Goal: Task Accomplishment & Management: Use online tool/utility

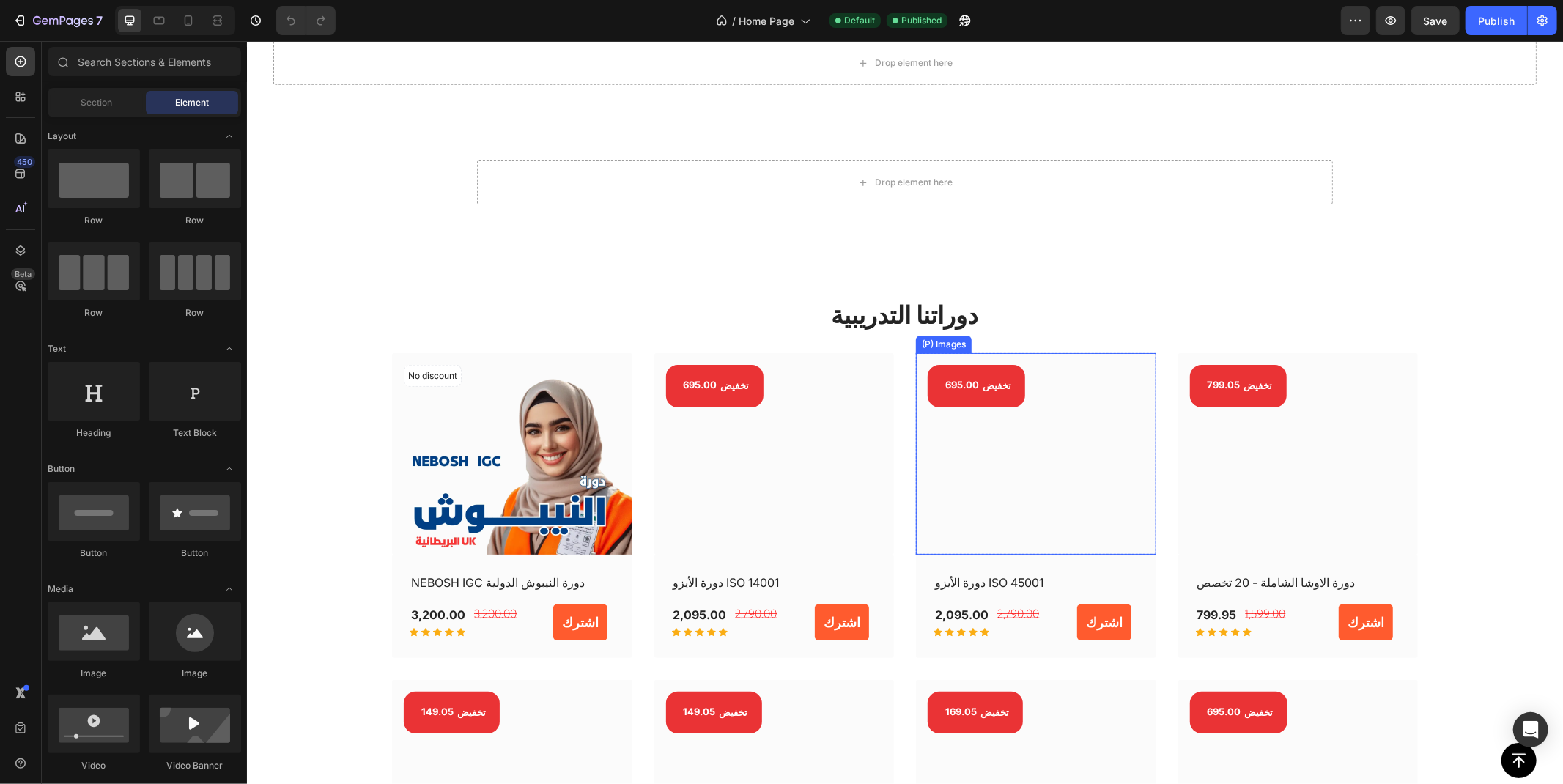
scroll to position [1139, 0]
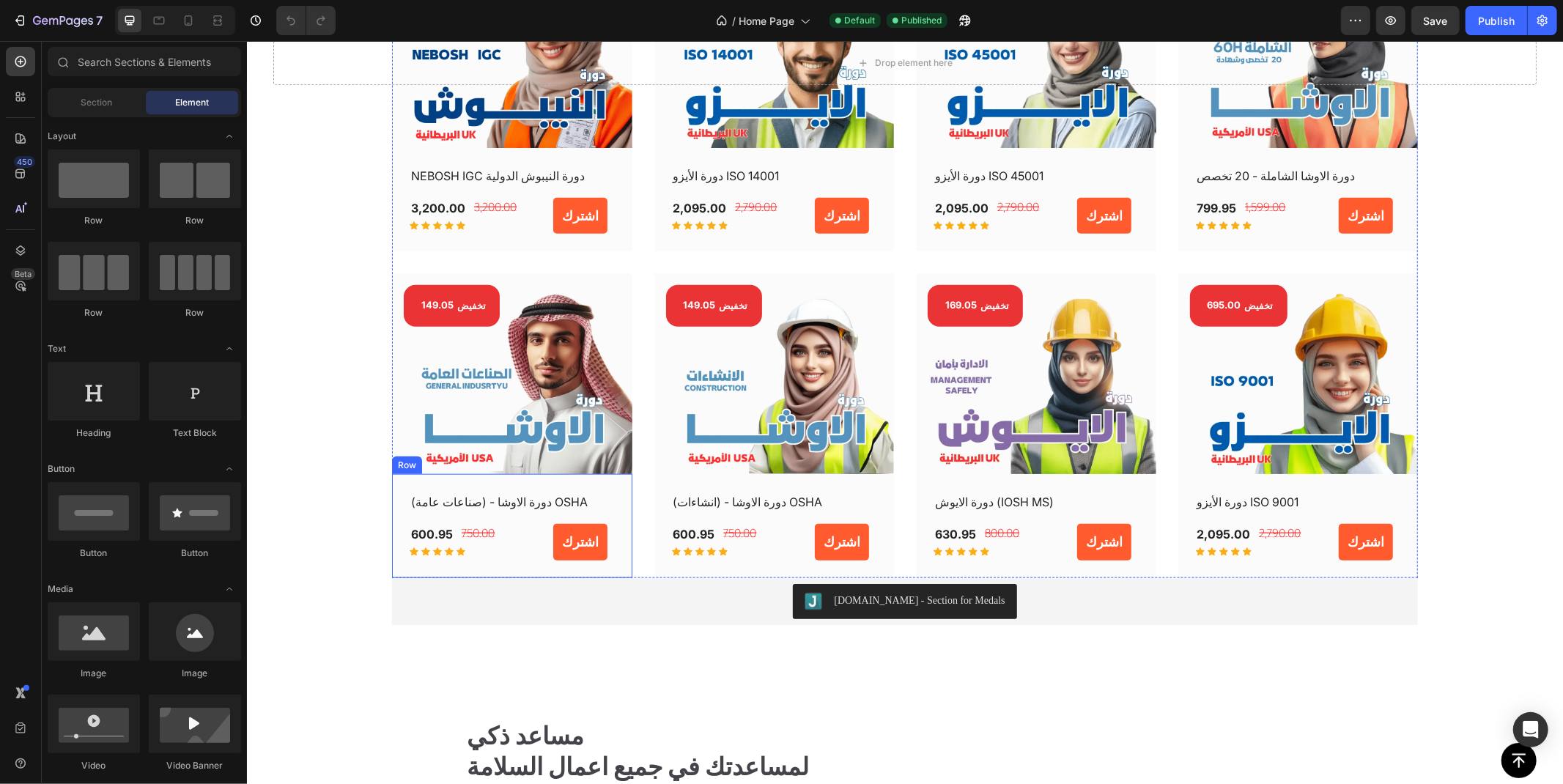
click at [527, 563] on div "دورة الاوشا - (صناعات عامة) OSHA (P) Title 600.95 (P) Price (P) Price 750.00 (P…" at bounding box center [512, 525] width 241 height 103
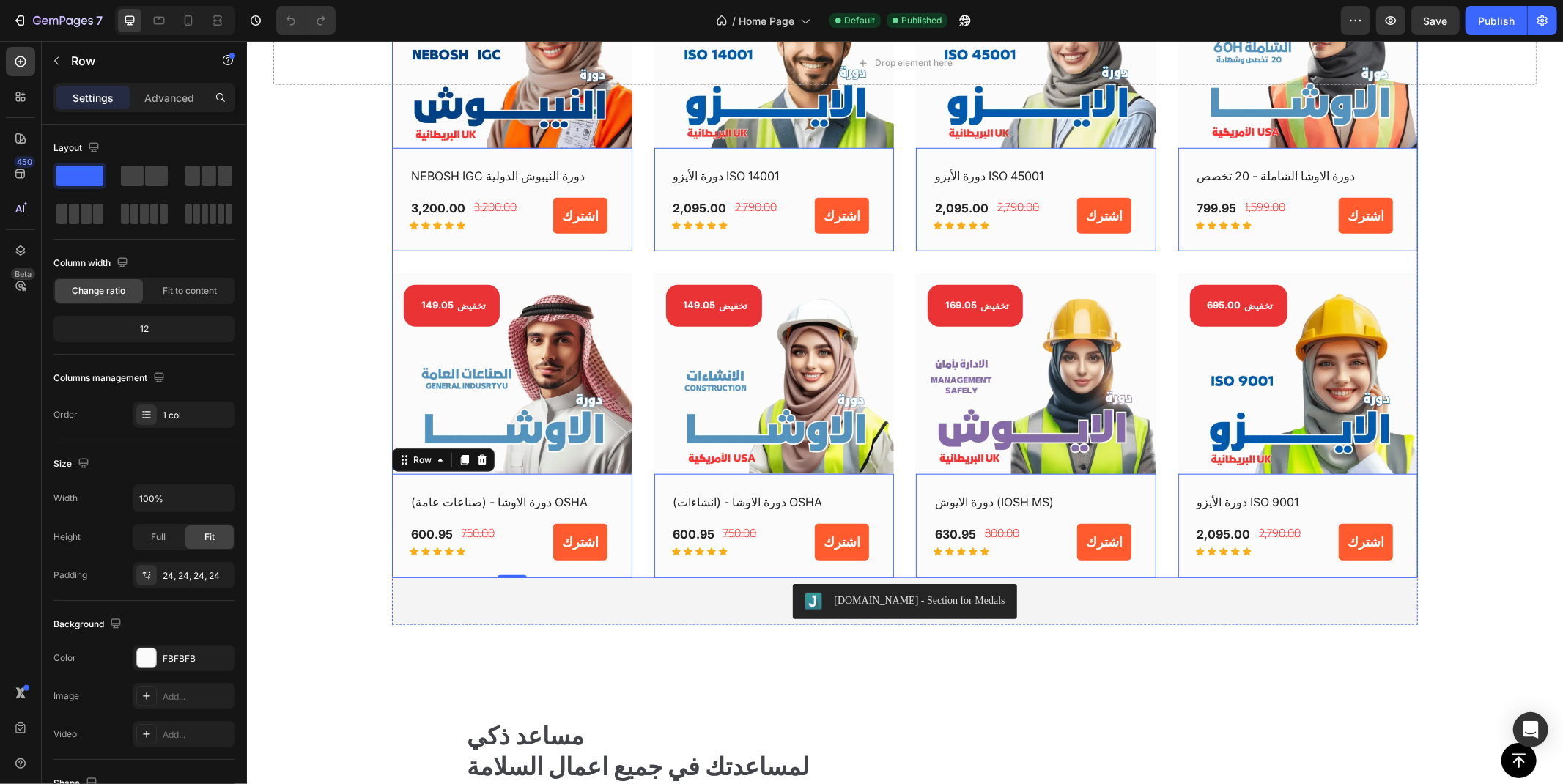
click at [475, 264] on div "No discount Not be displayed when published (P) Tag (P) Images Row NEBOSH IGC د…" at bounding box center [905, 261] width 1026 height 630
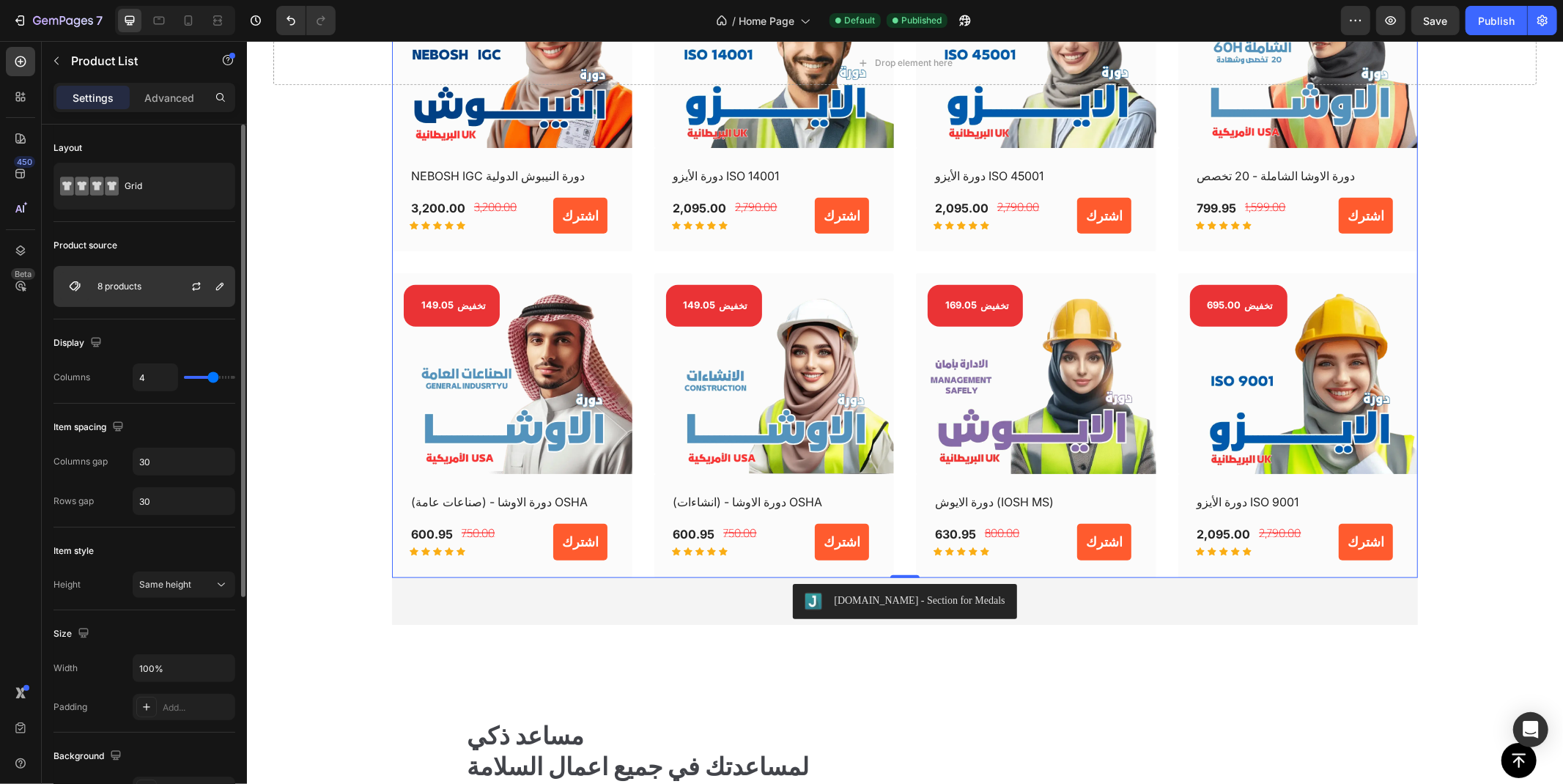
click at [162, 282] on div "8 products" at bounding box center [144, 286] width 182 height 41
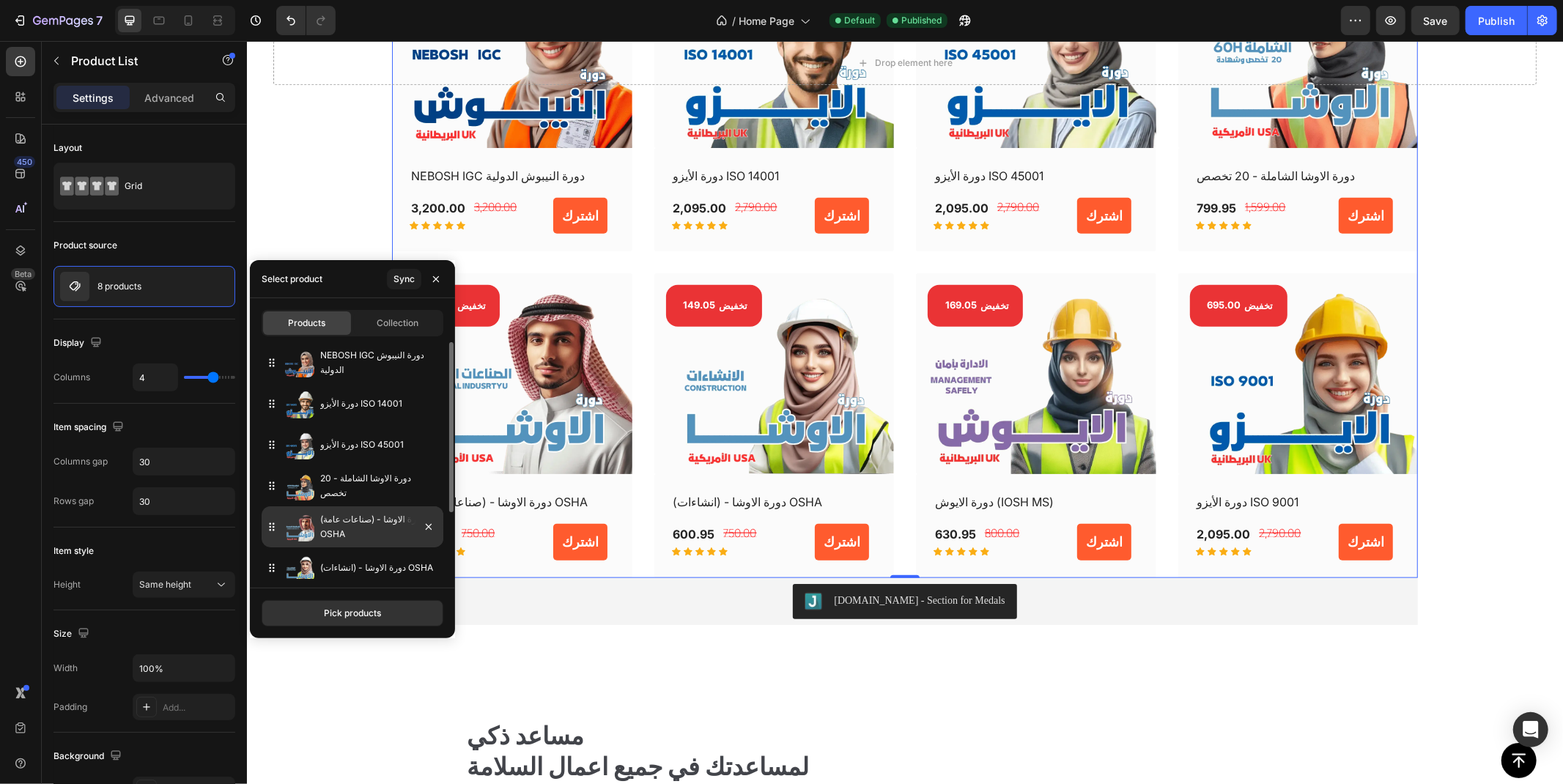
scroll to position [81, 0]
click at [390, 617] on button "Pick products" at bounding box center [352, 612] width 182 height 26
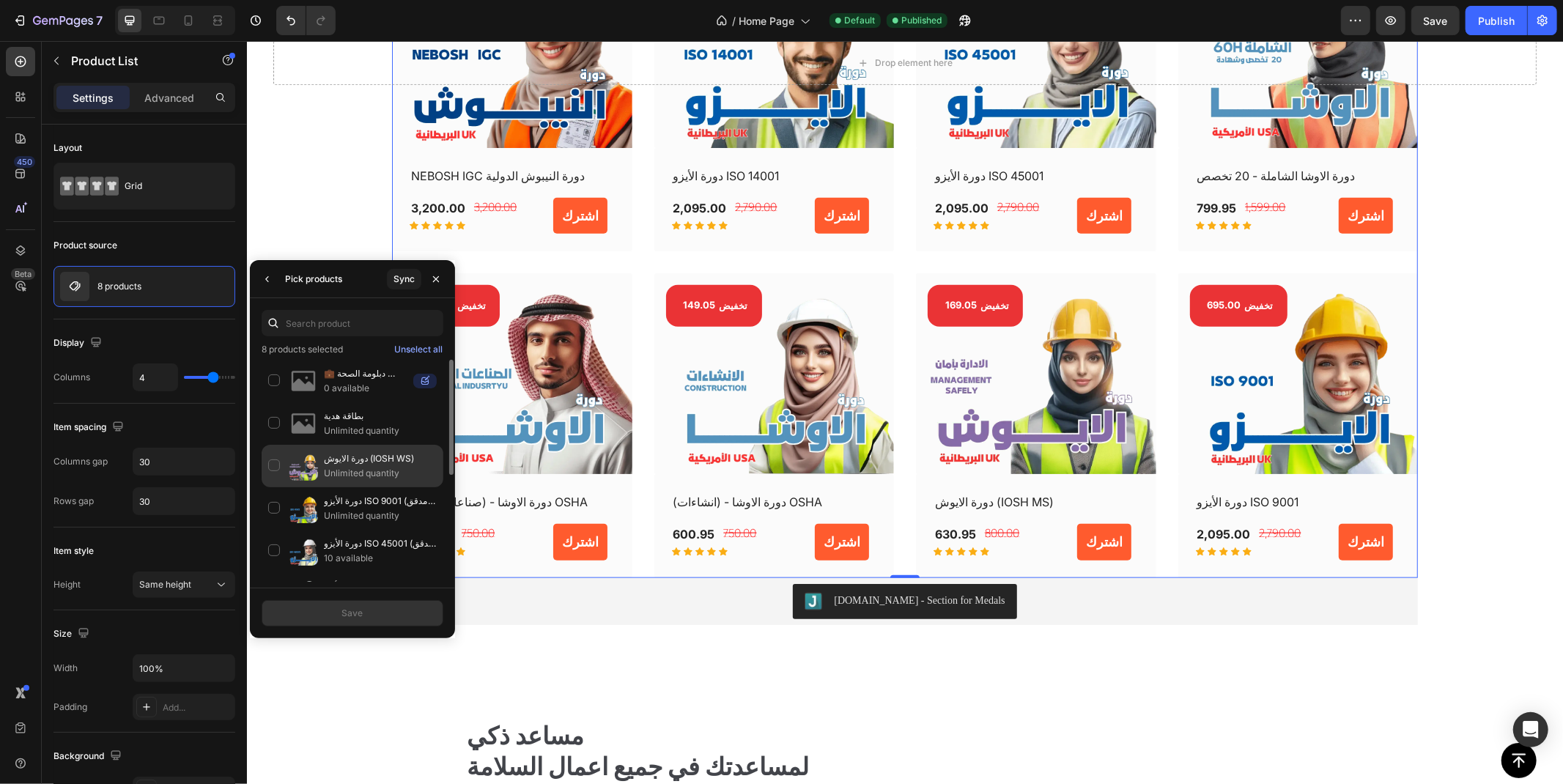
click at [275, 467] on div "دورة الايوش (IOSH WS) Unlimited quantity" at bounding box center [352, 466] width 182 height 43
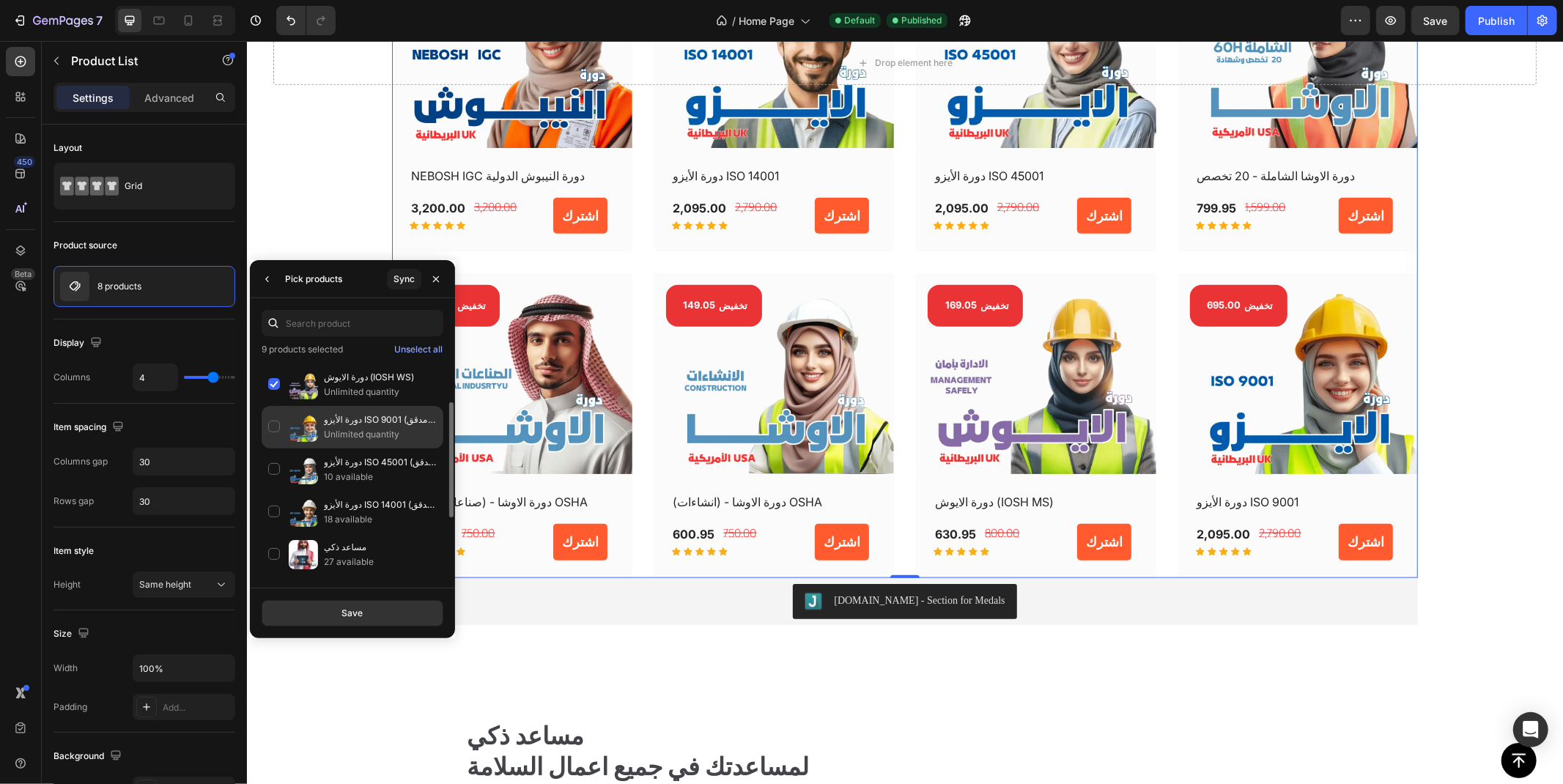
click at [275, 433] on div "دورة الأيزو ISO 9001 (مدقق داخلي) Unlimited quantity" at bounding box center [352, 427] width 182 height 43
click at [271, 474] on div "دورة الأيزو ISO 45001 (مدقق داخلي) 10 available" at bounding box center [352, 470] width 182 height 43
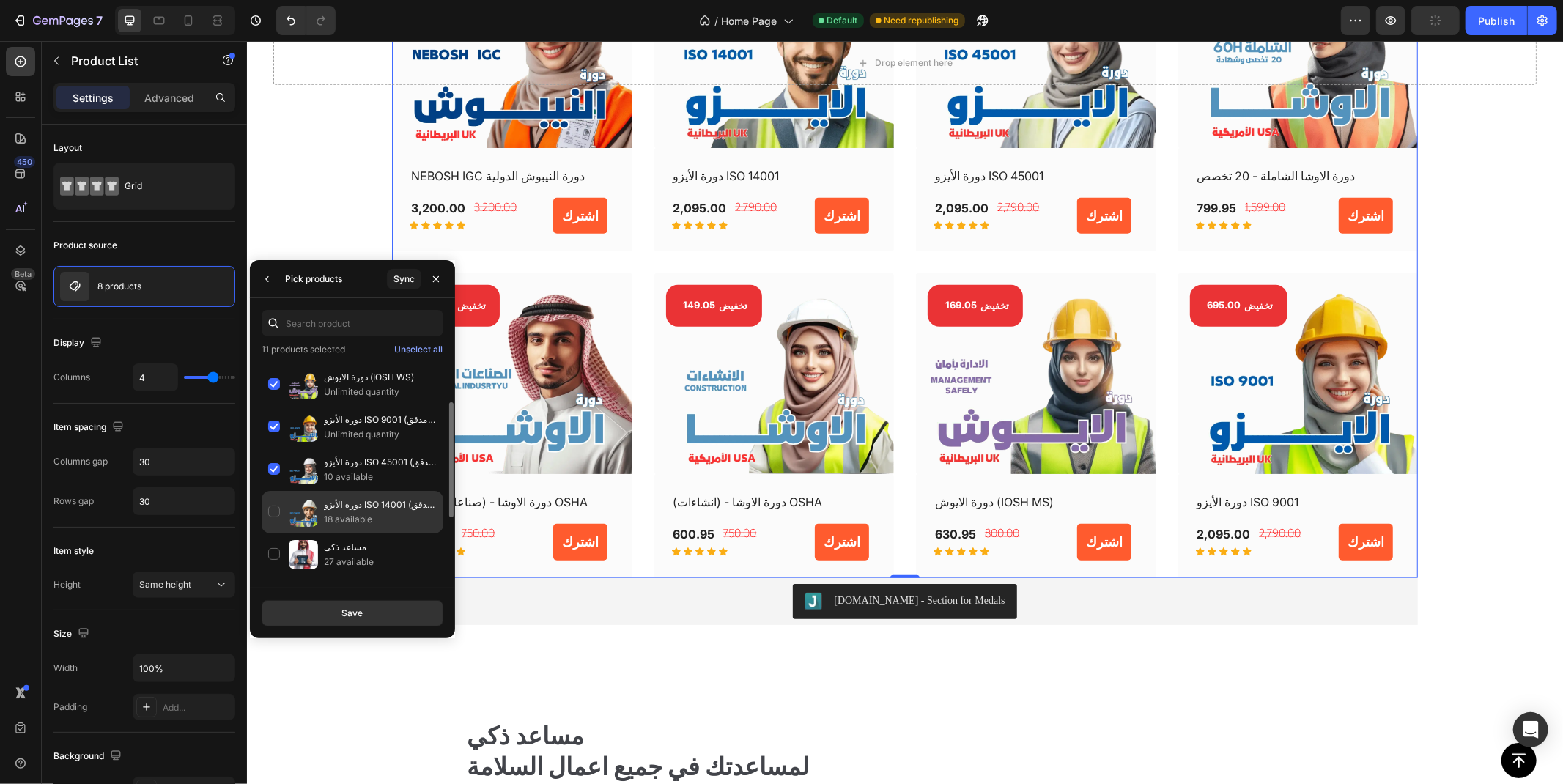
click at [273, 511] on div "دورة الأيزو ISO 14001 (مدقق داخلي) 18 available" at bounding box center [352, 512] width 182 height 43
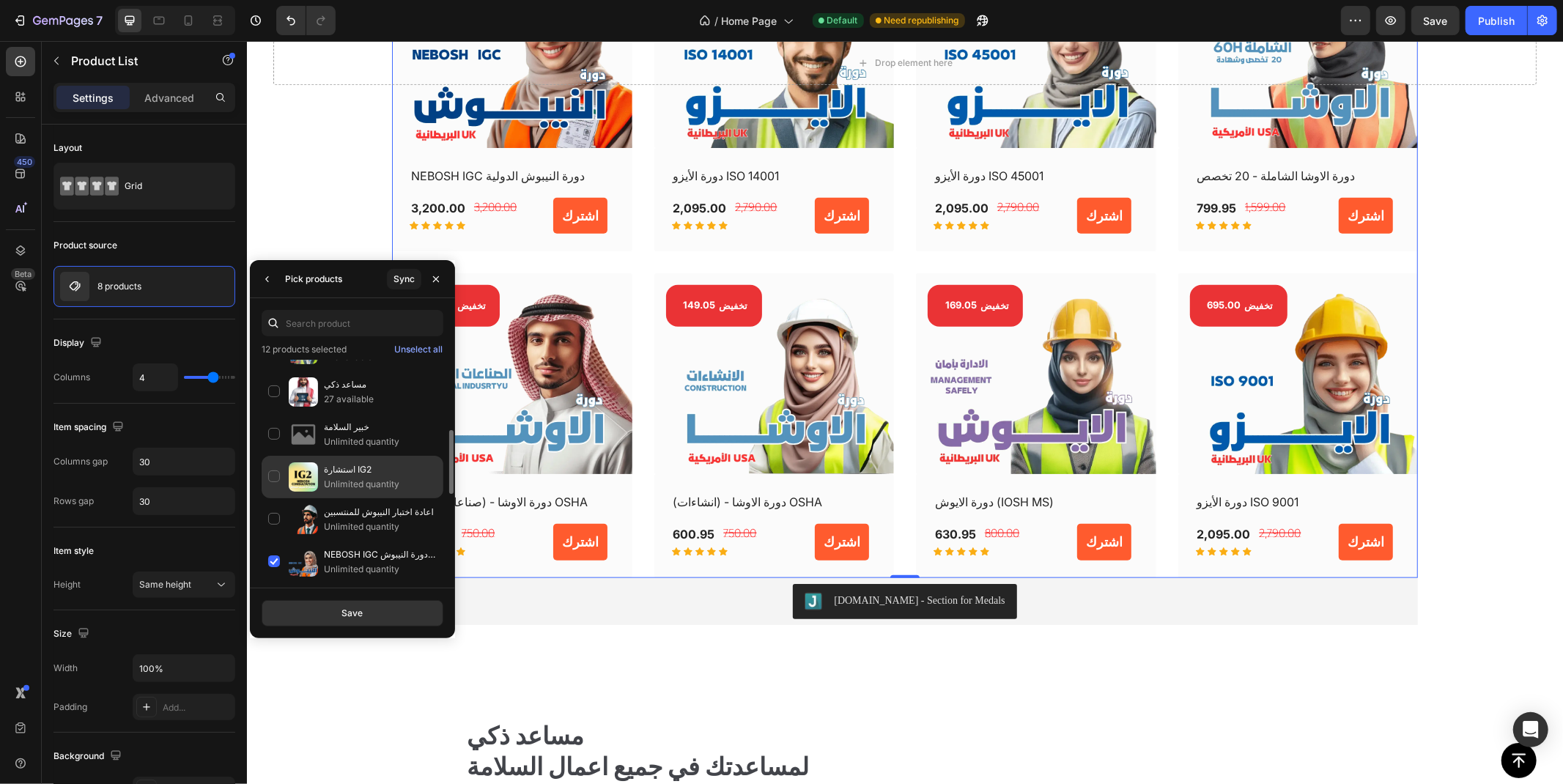
click at [270, 476] on div "استشارة IG2 Unlimited quantity" at bounding box center [352, 477] width 182 height 43
click at [269, 435] on div "خبير السلامة Unlimited quantity" at bounding box center [352, 434] width 182 height 43
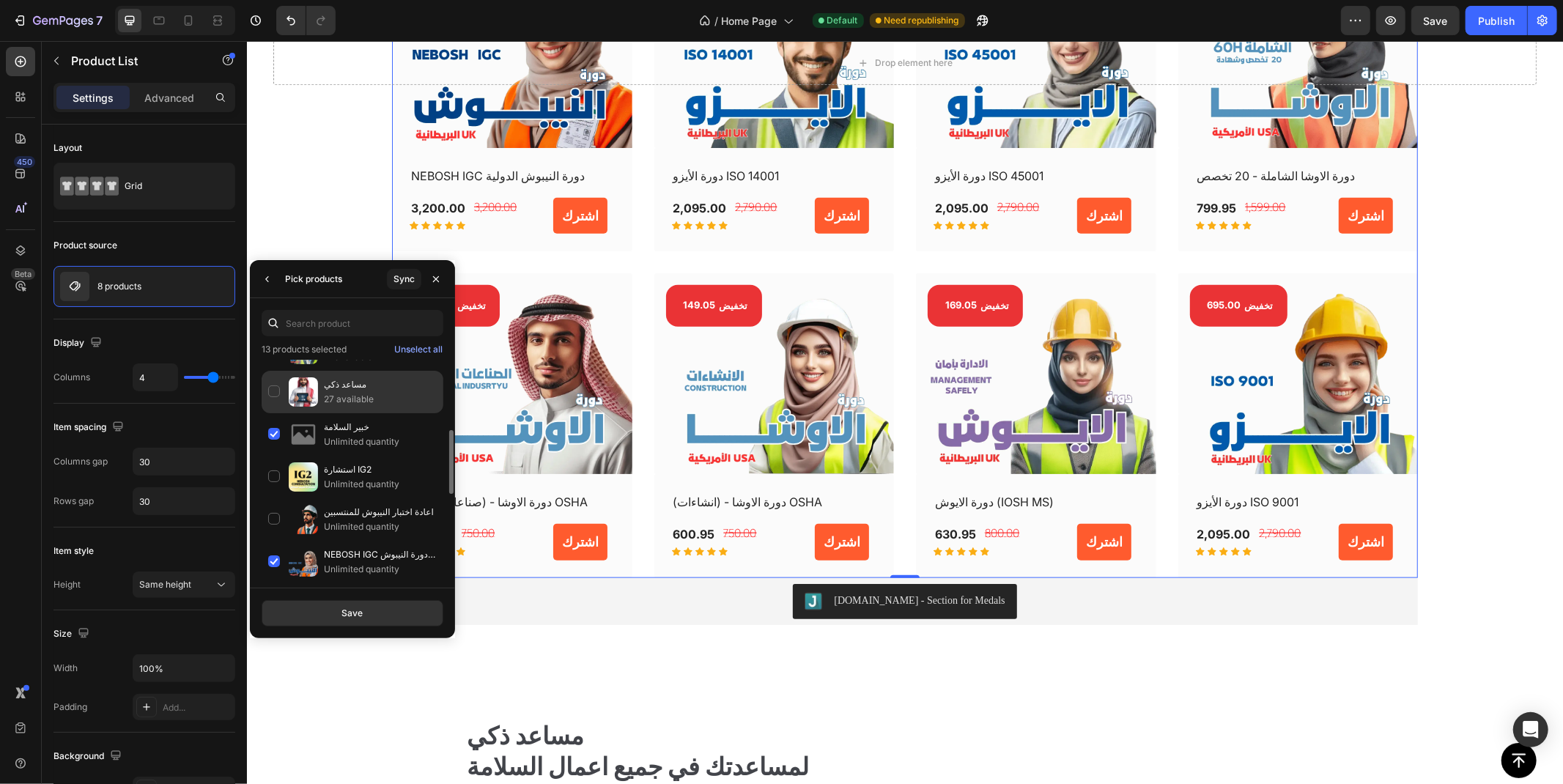
scroll to position [162, 0]
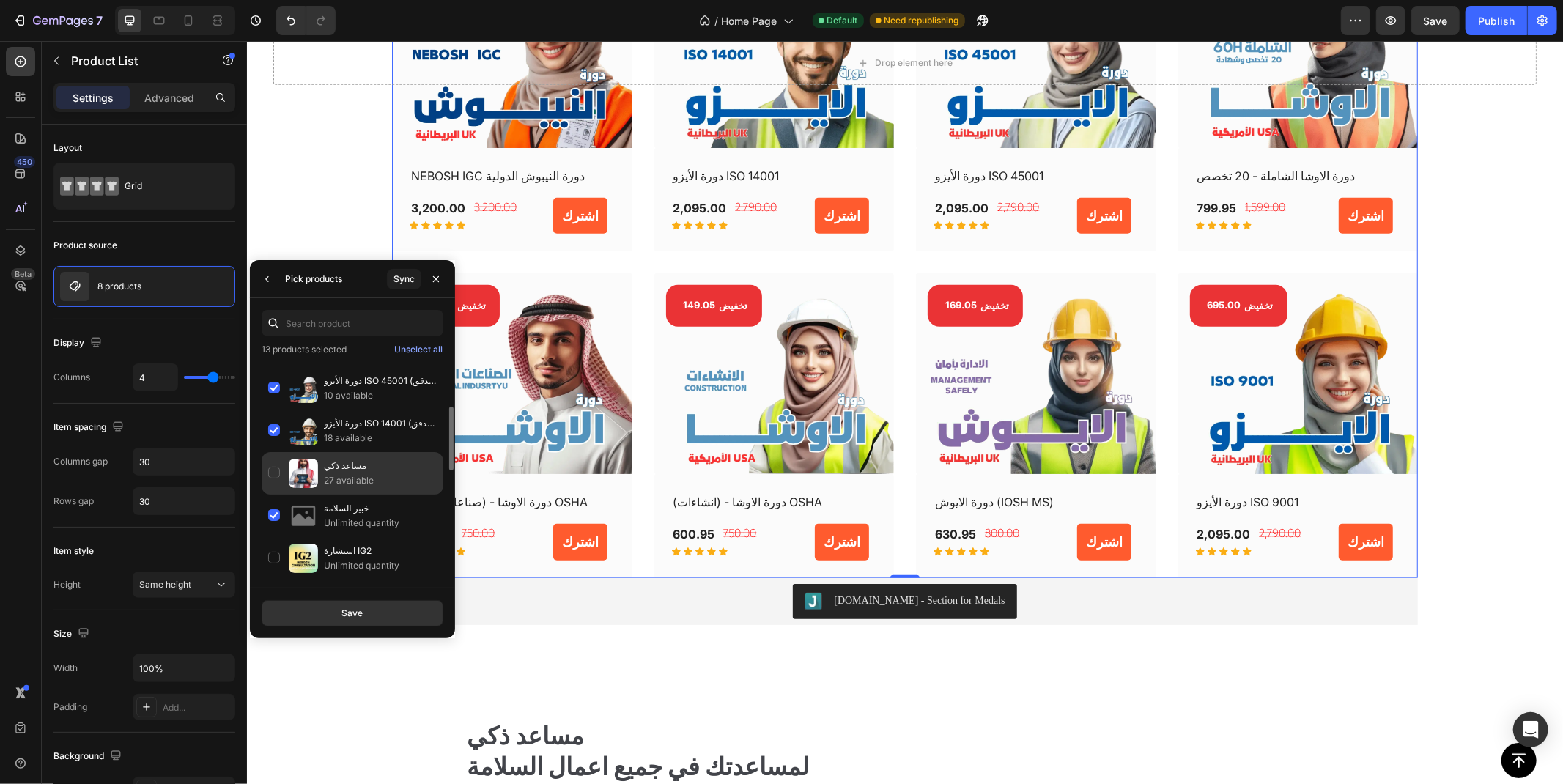
click at [271, 474] on div "مساعد ذكي 27 available" at bounding box center [352, 474] width 182 height 43
click at [339, 612] on button "Save" at bounding box center [352, 612] width 182 height 26
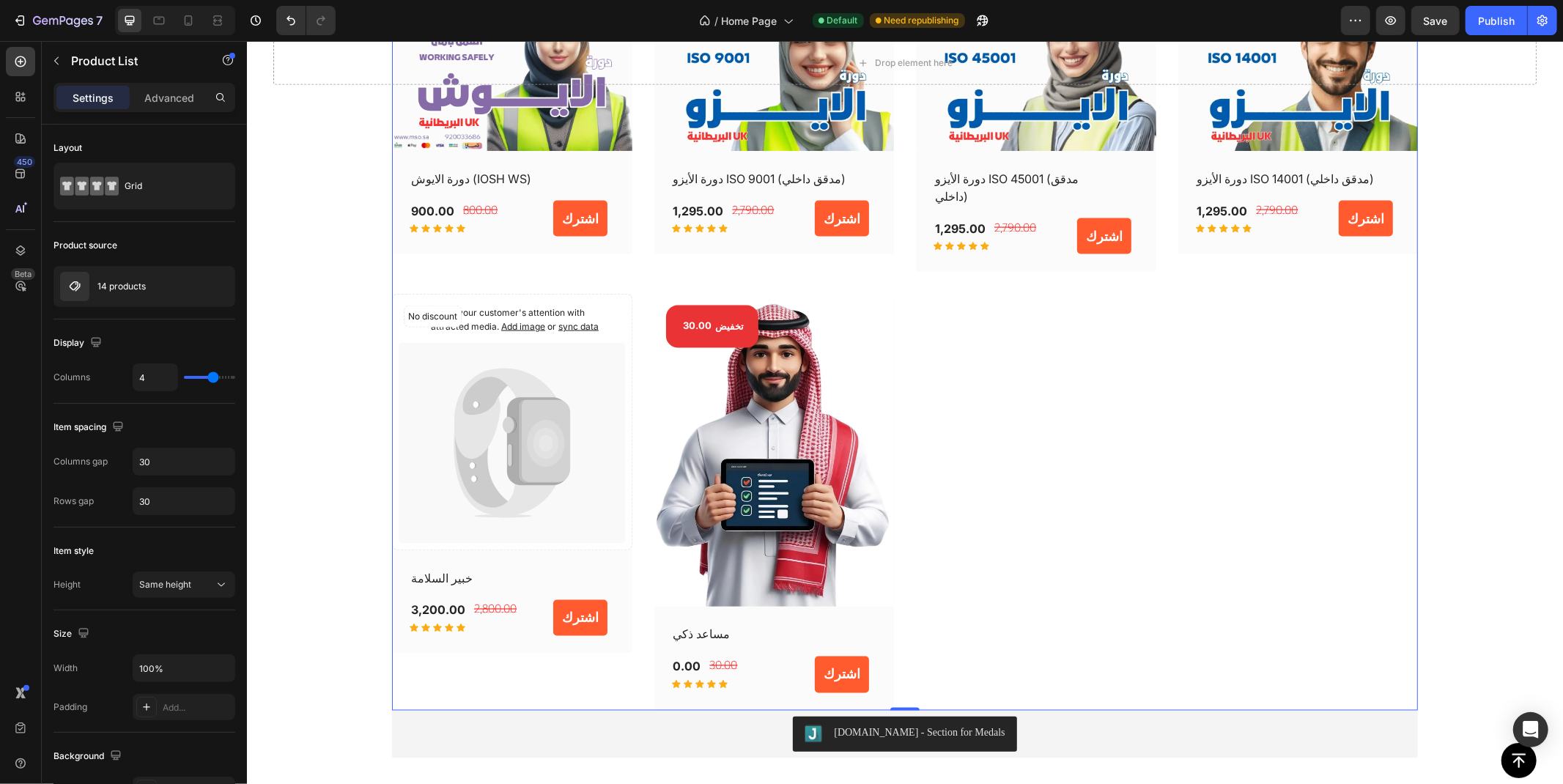
scroll to position [1790, 0]
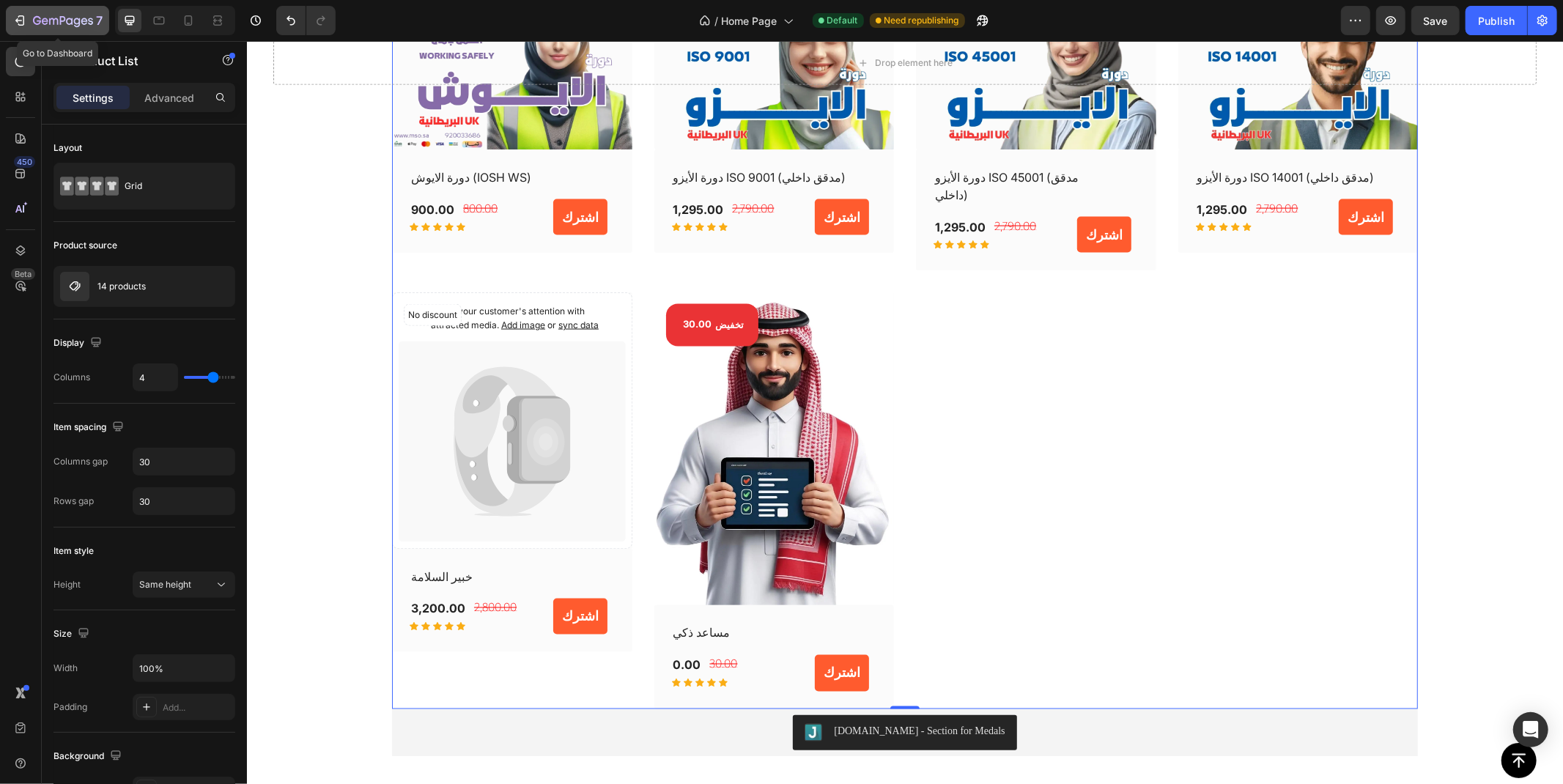
click at [36, 18] on icon "button" at bounding box center [62, 21] width 60 height 12
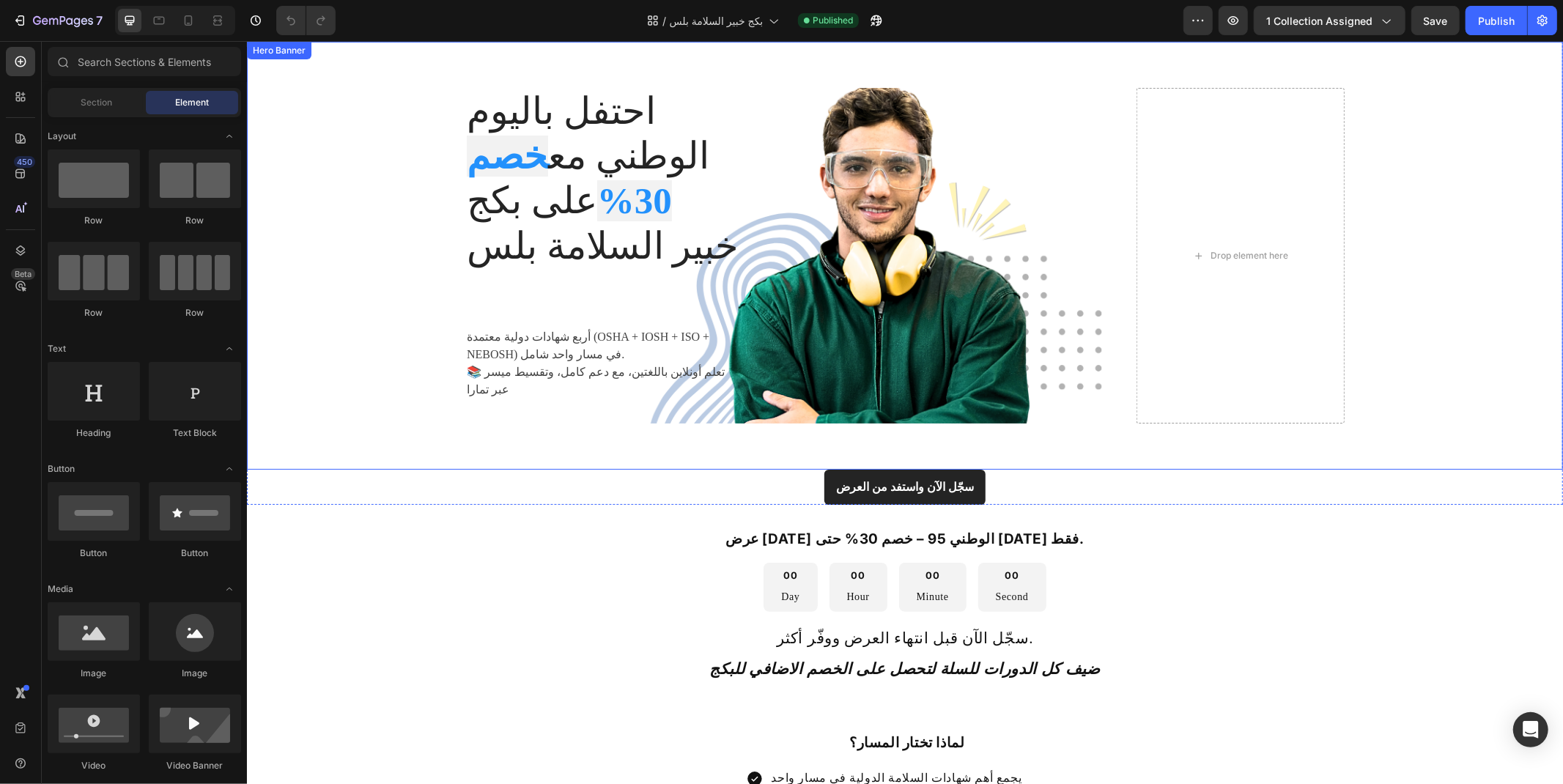
scroll to position [81, 0]
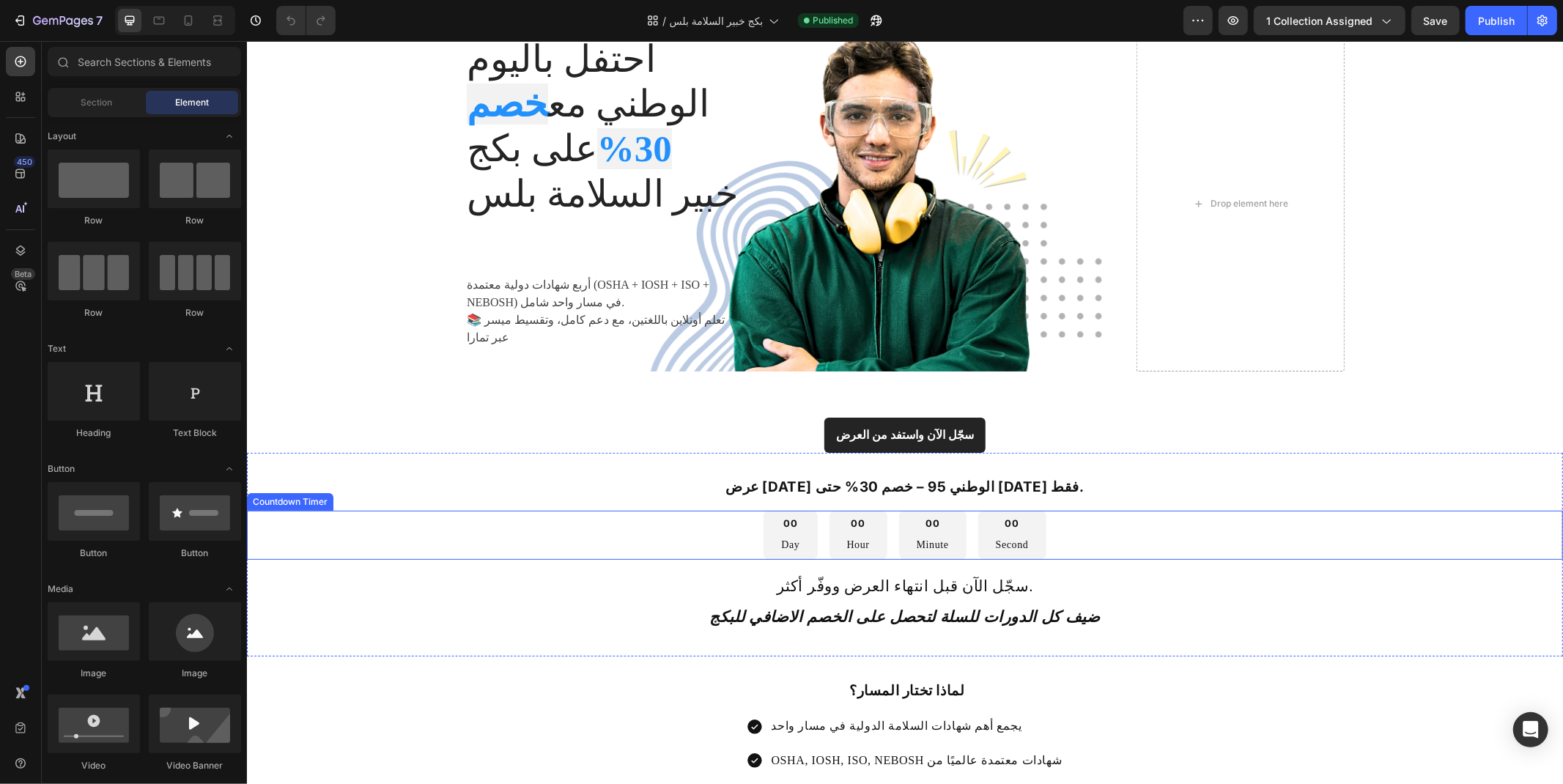
click at [1045, 510] on div "00 Day 00 Hour 00 Minute 00 Second" at bounding box center [904, 534] width 1316 height 49
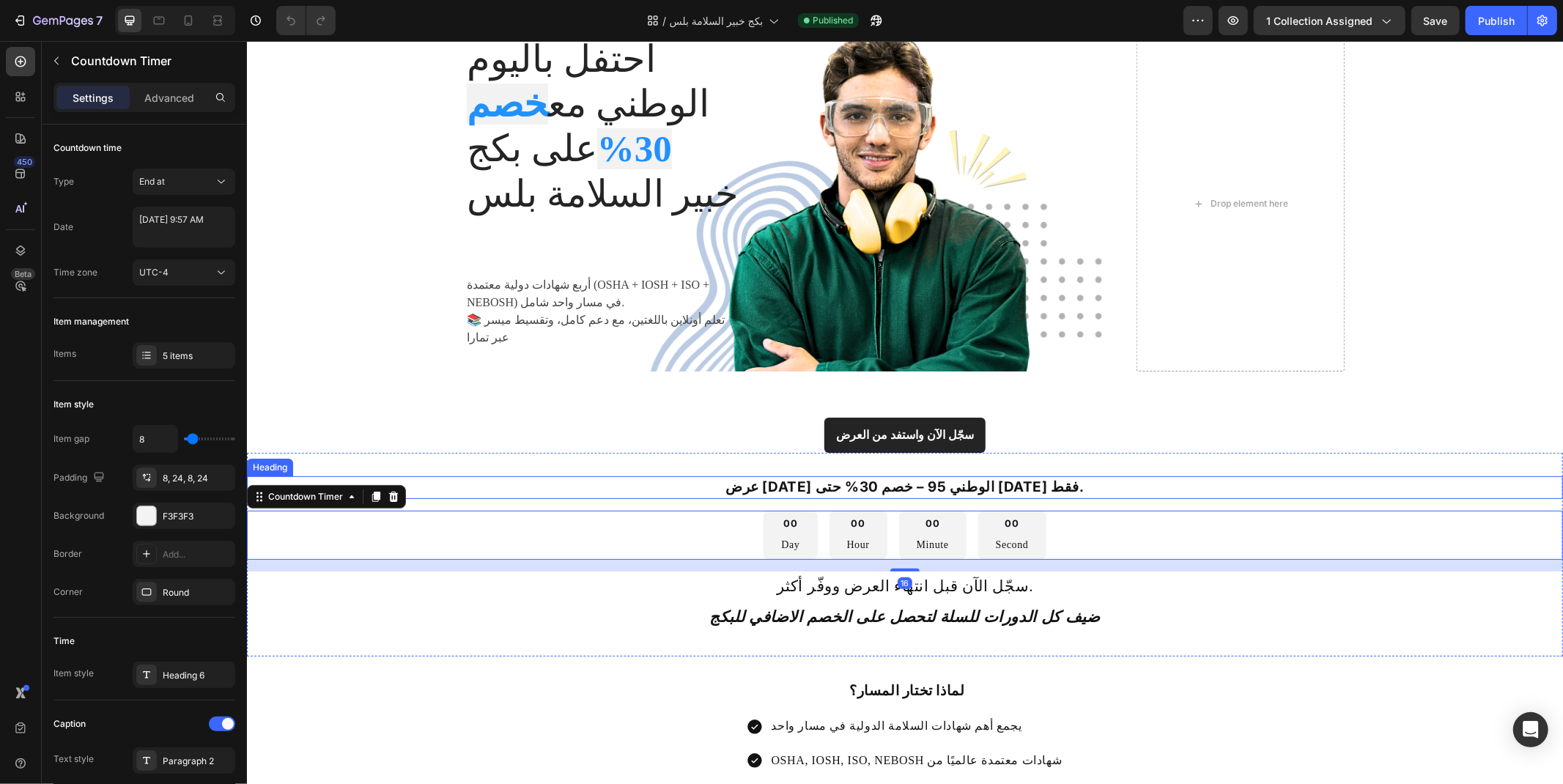
click at [792, 477] on strong "عرض [DATE] الوطني 95 – خصم 30% حتى [DATE] فقط." at bounding box center [904, 486] width 359 height 17
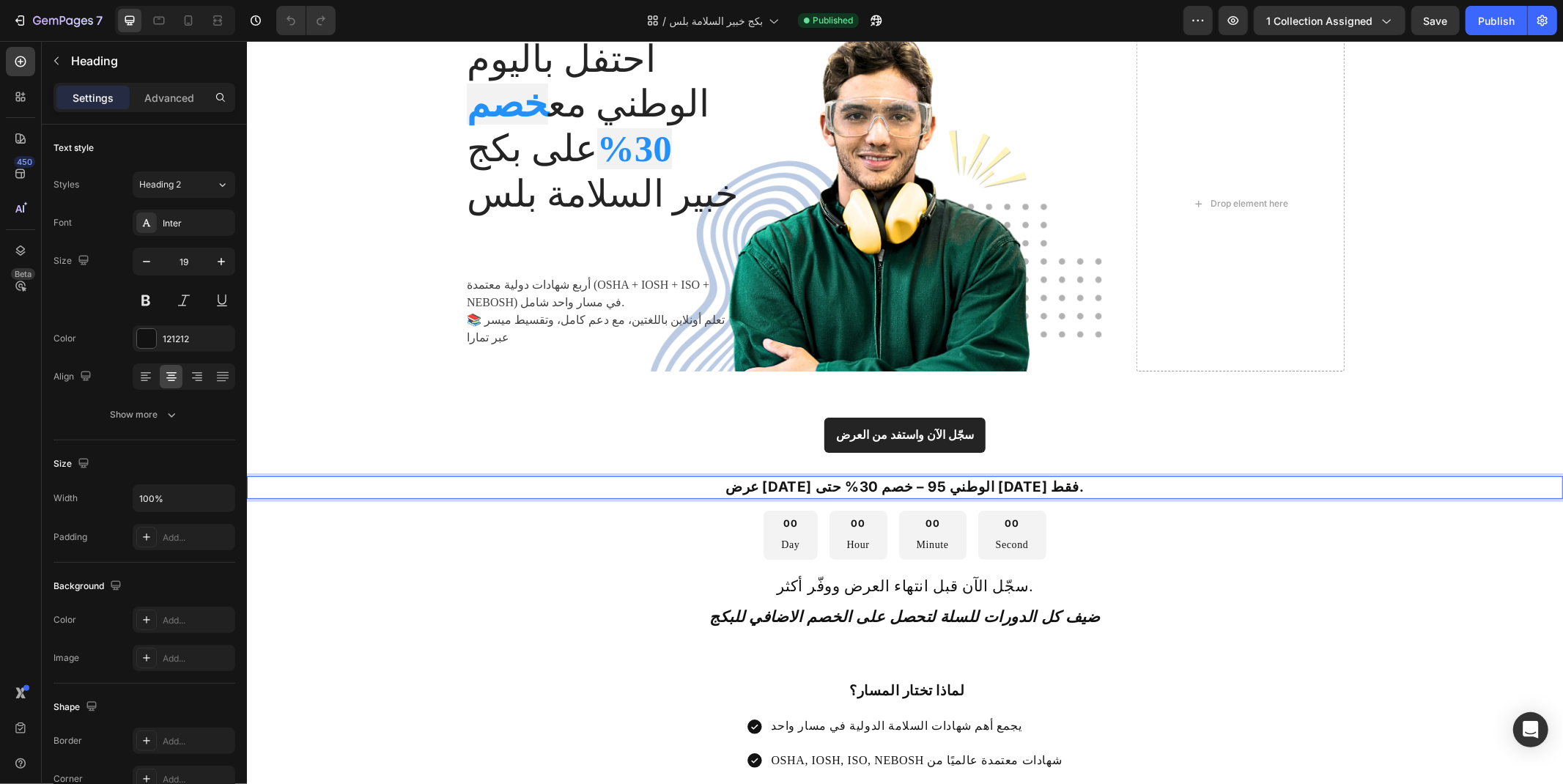
click at [815, 477] on strong "عرض اليوم الوطني 95 – خصم 30% حتى 23 سبتمبر فقط." at bounding box center [904, 486] width 359 height 17
click at [1173, 510] on div "00 Day 00 Hour 00 Minute 00 Second" at bounding box center [904, 534] width 1316 height 49
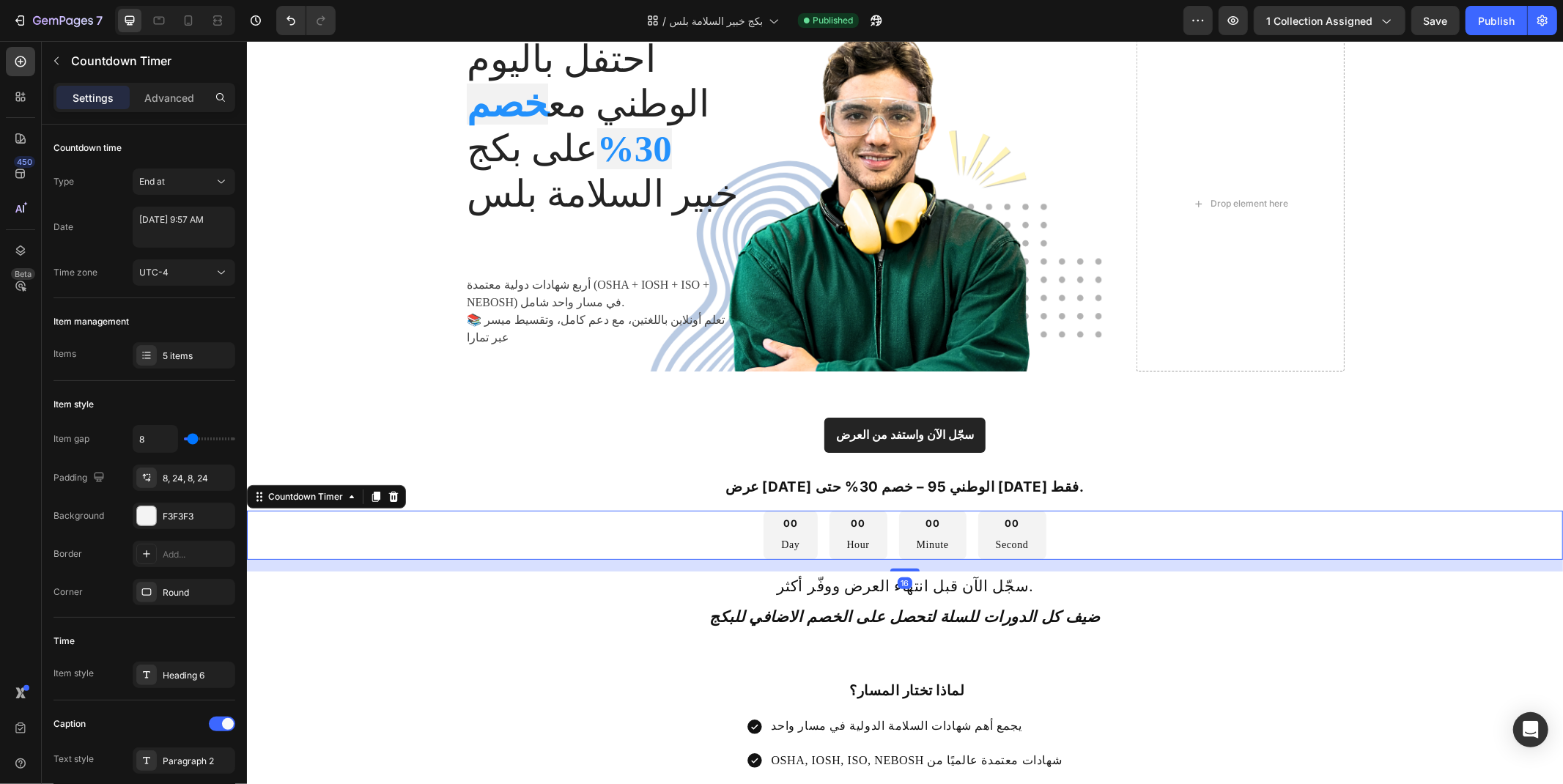
click at [1007, 510] on div "00 Second" at bounding box center [1011, 534] width 68 height 49
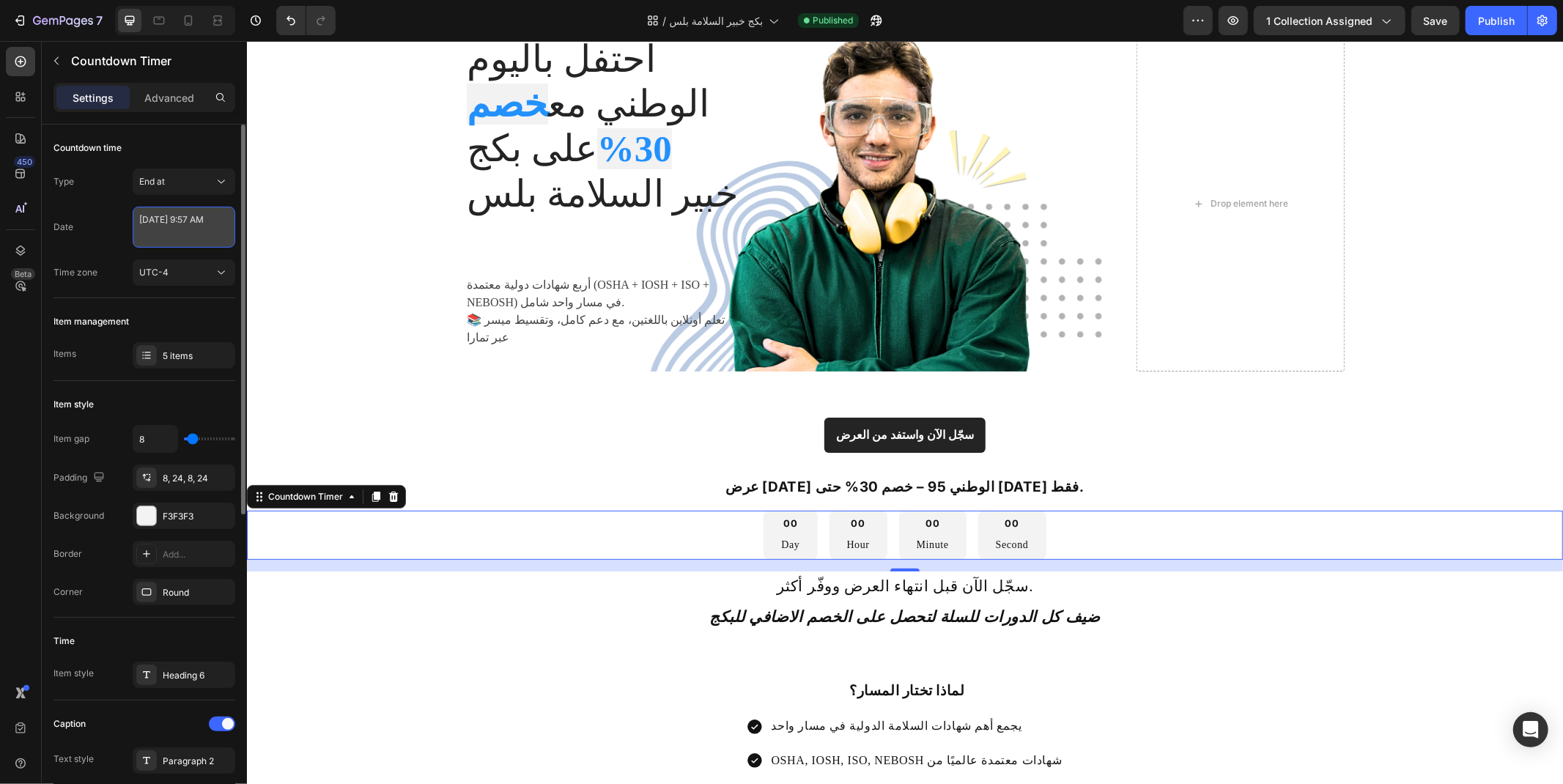
click at [182, 227] on textarea "September 08 2025 9:57 AM" at bounding box center [184, 227] width 103 height 41
select select "9"
select select "57"
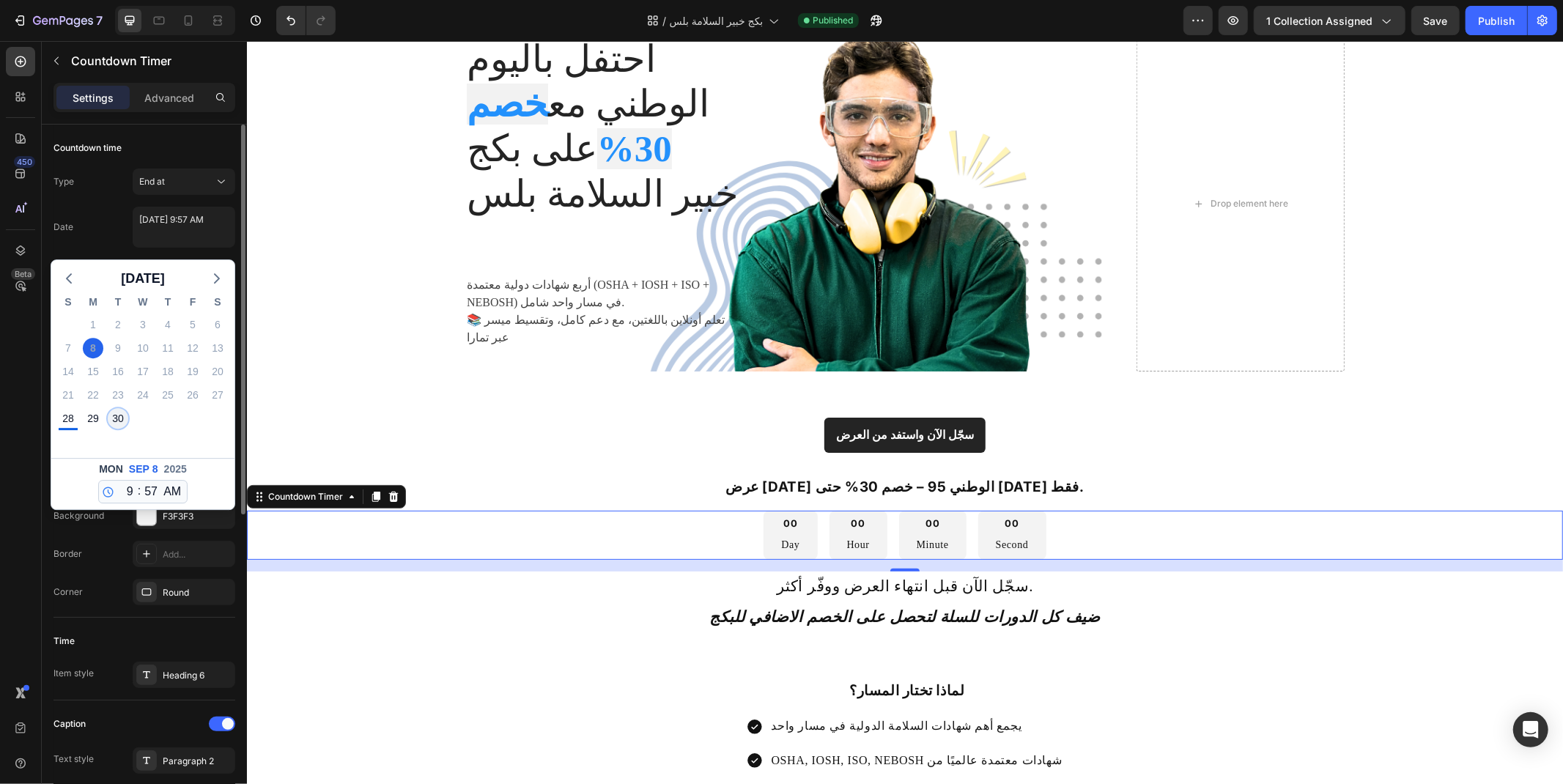
click at [118, 427] on div "30" at bounding box center [118, 419] width 21 height 21
type textarea "September 30 2025 9:57 AM"
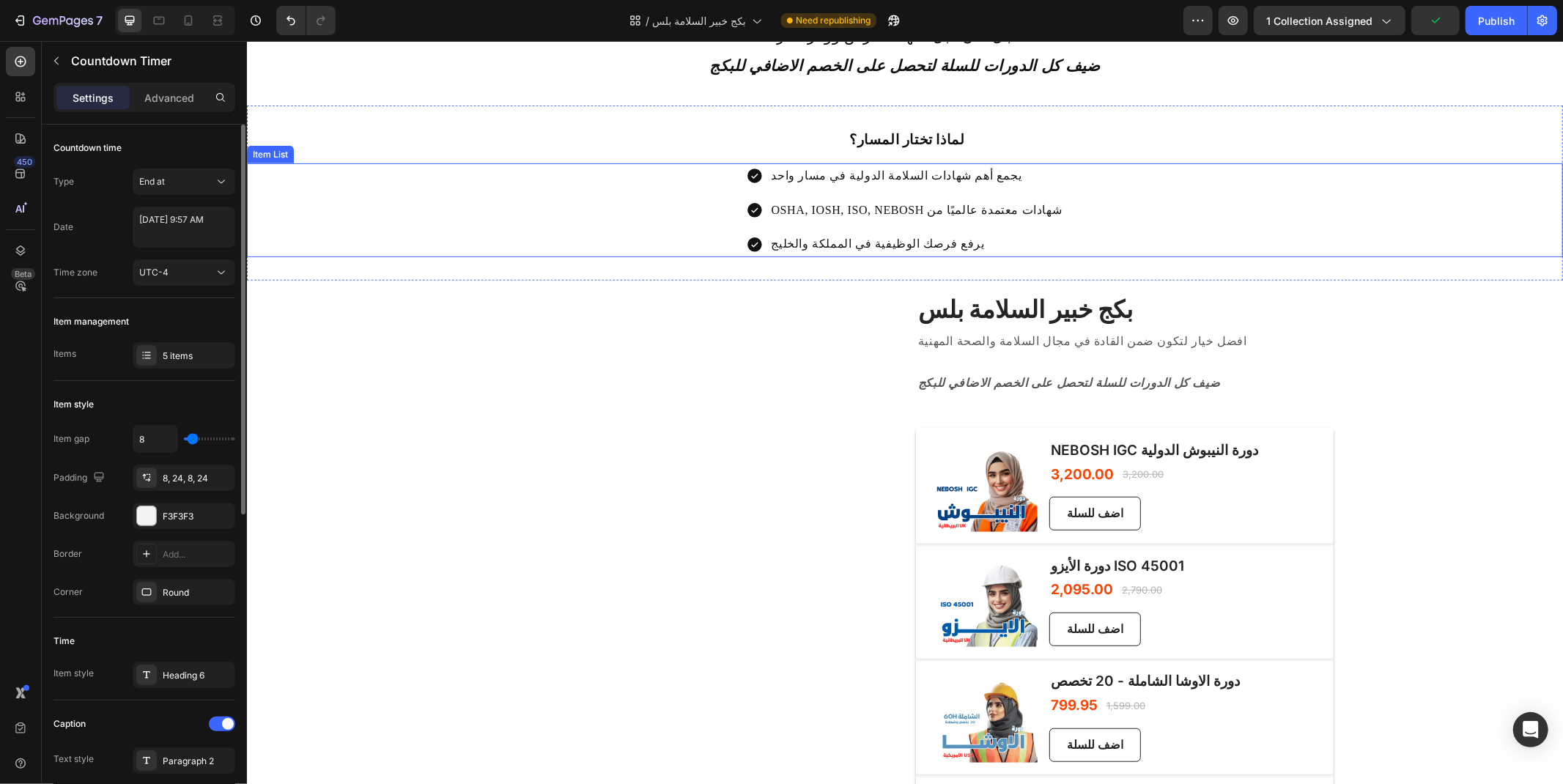
scroll to position [814, 0]
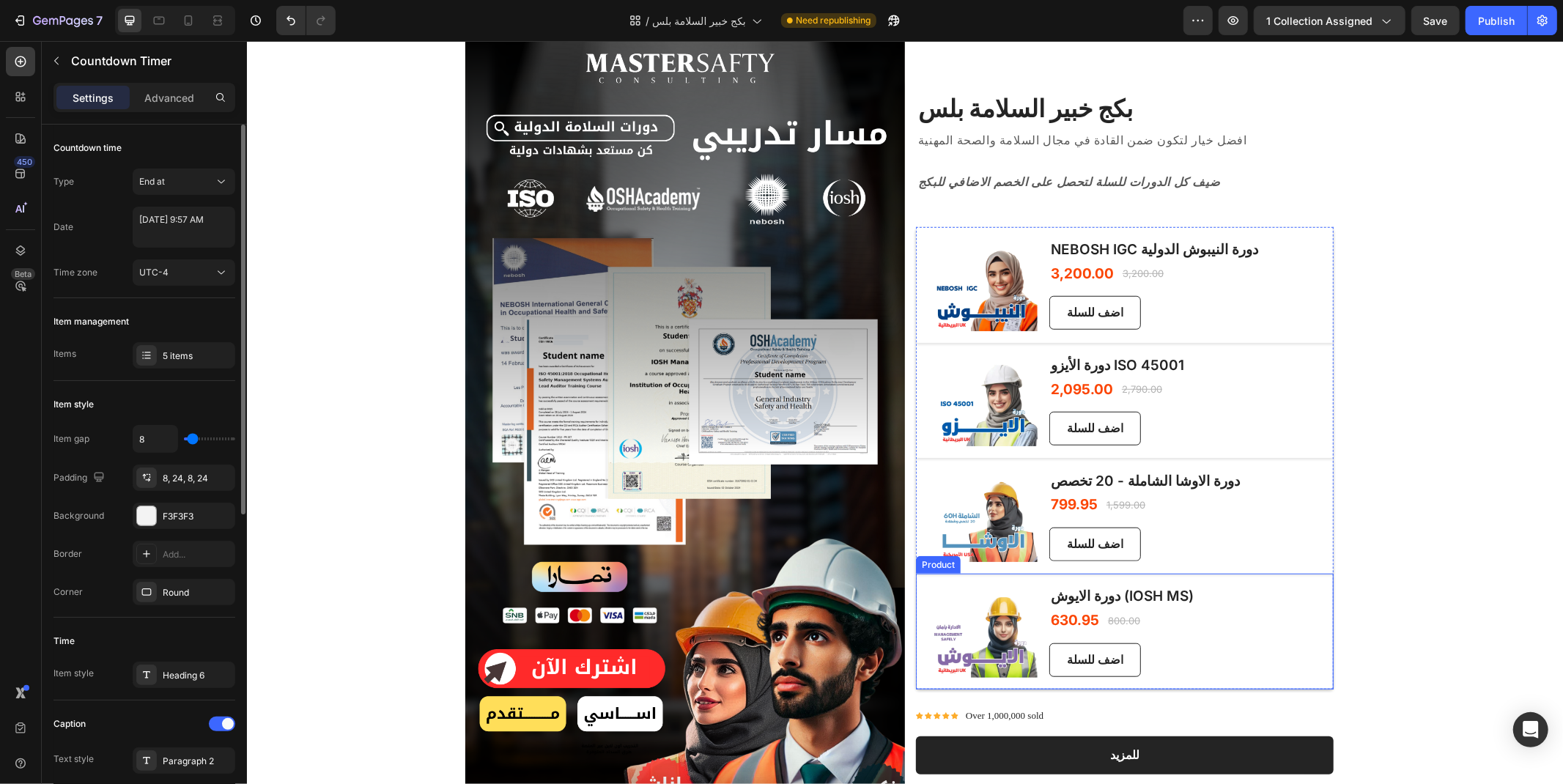
click at [1250, 674] on div "(P) Images & Gallery دورة الايوش (IOSH MS) (P) Title 630.95 (P) Price (P) Price…" at bounding box center [1124, 630] width 418 height 116
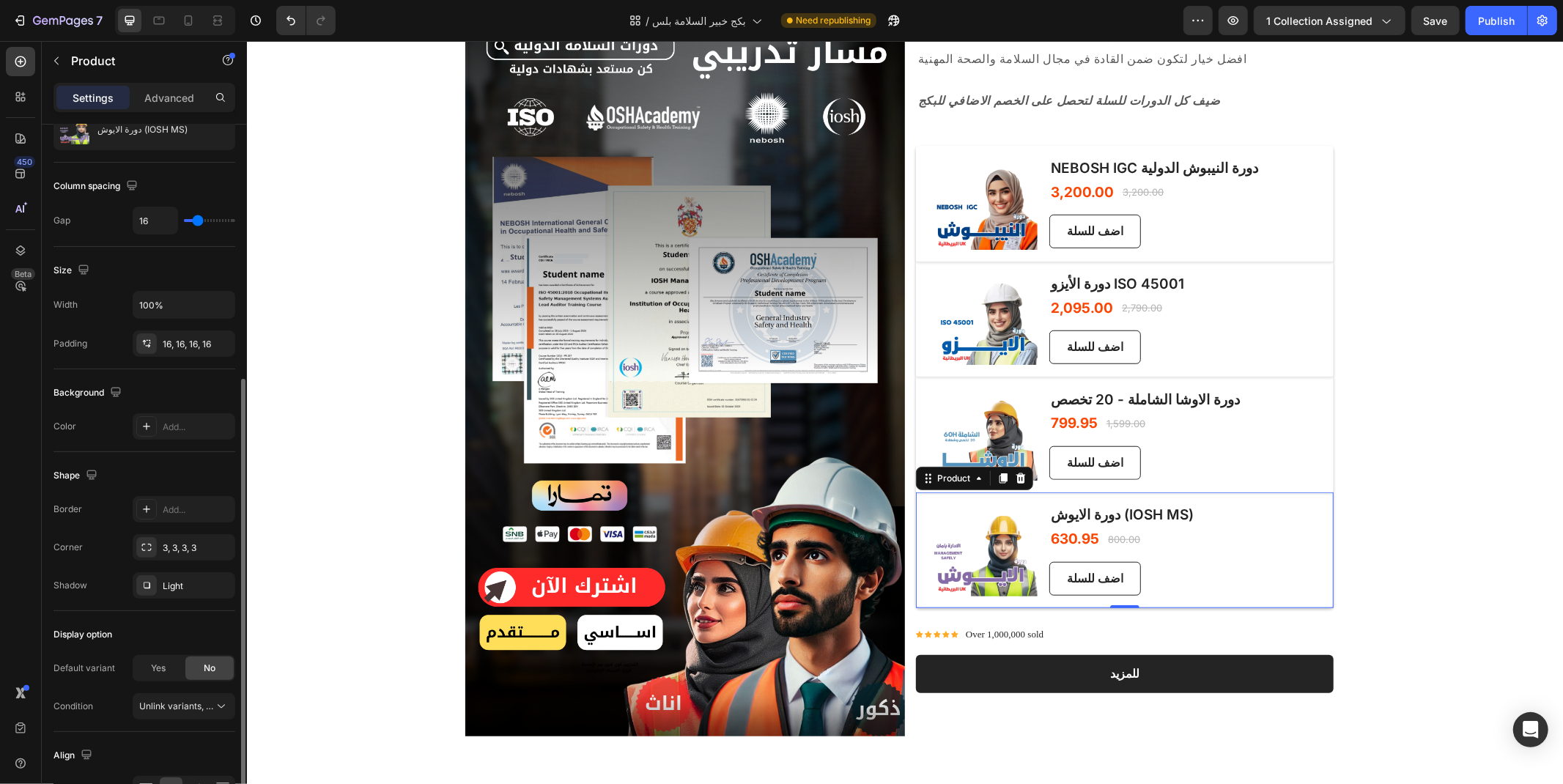
scroll to position [244, 0]
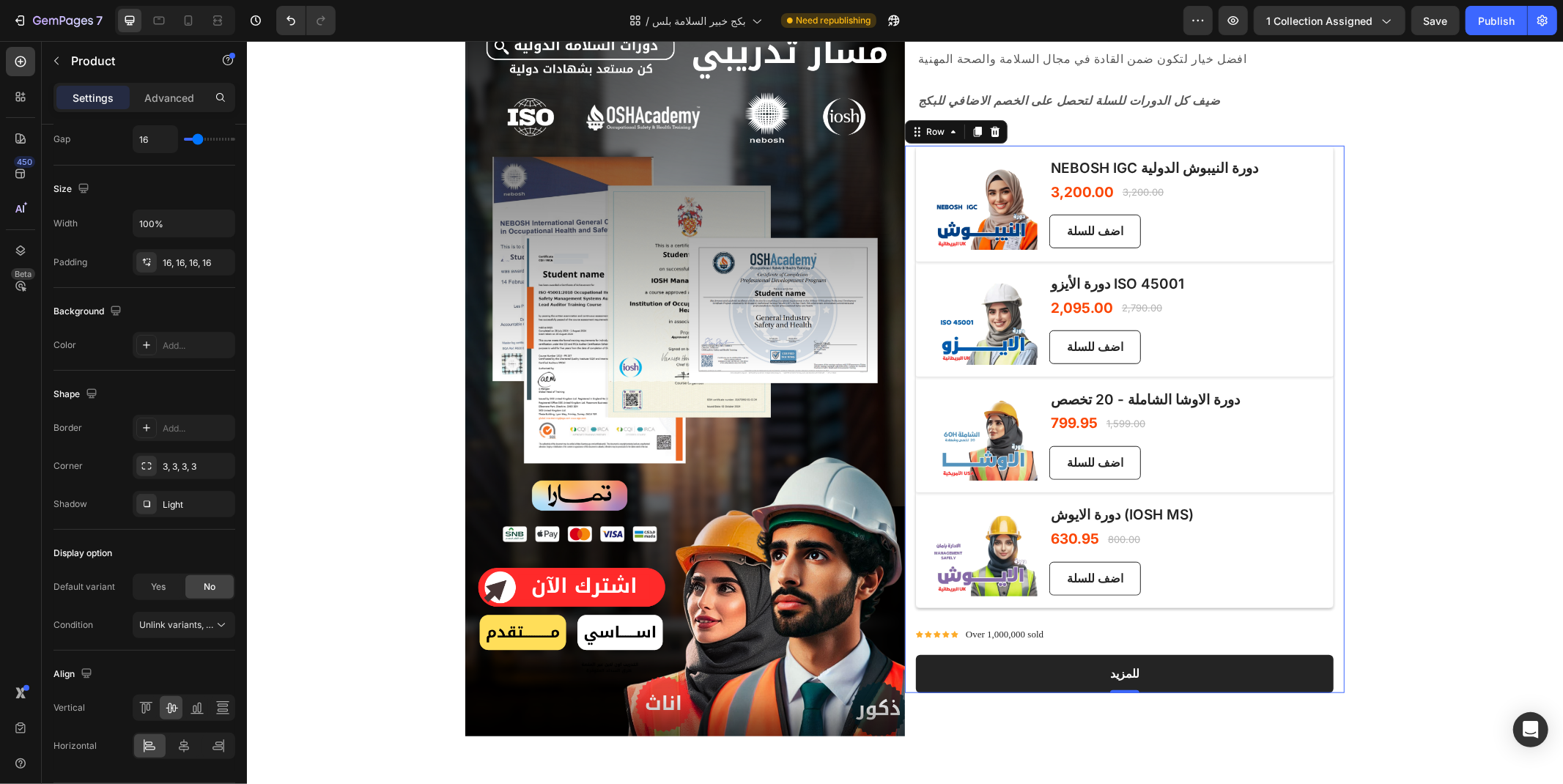
click at [1196, 622] on div "(P) Images & Gallery NEBOSH IGC دورة النيبوش الدولية (P) Title 3,200.00 (P) Pri…" at bounding box center [1124, 419] width 418 height 547
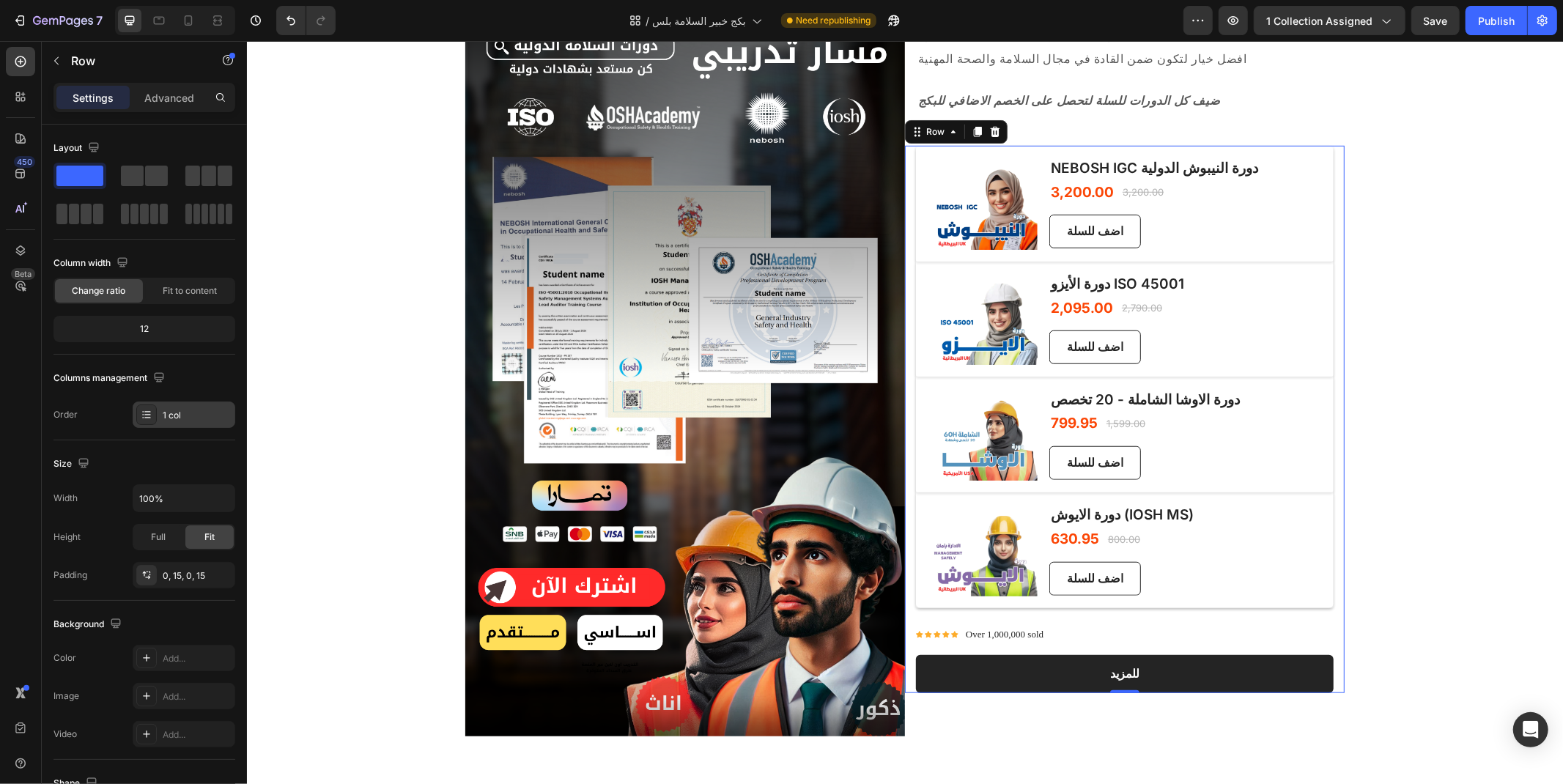
scroll to position [162, 0]
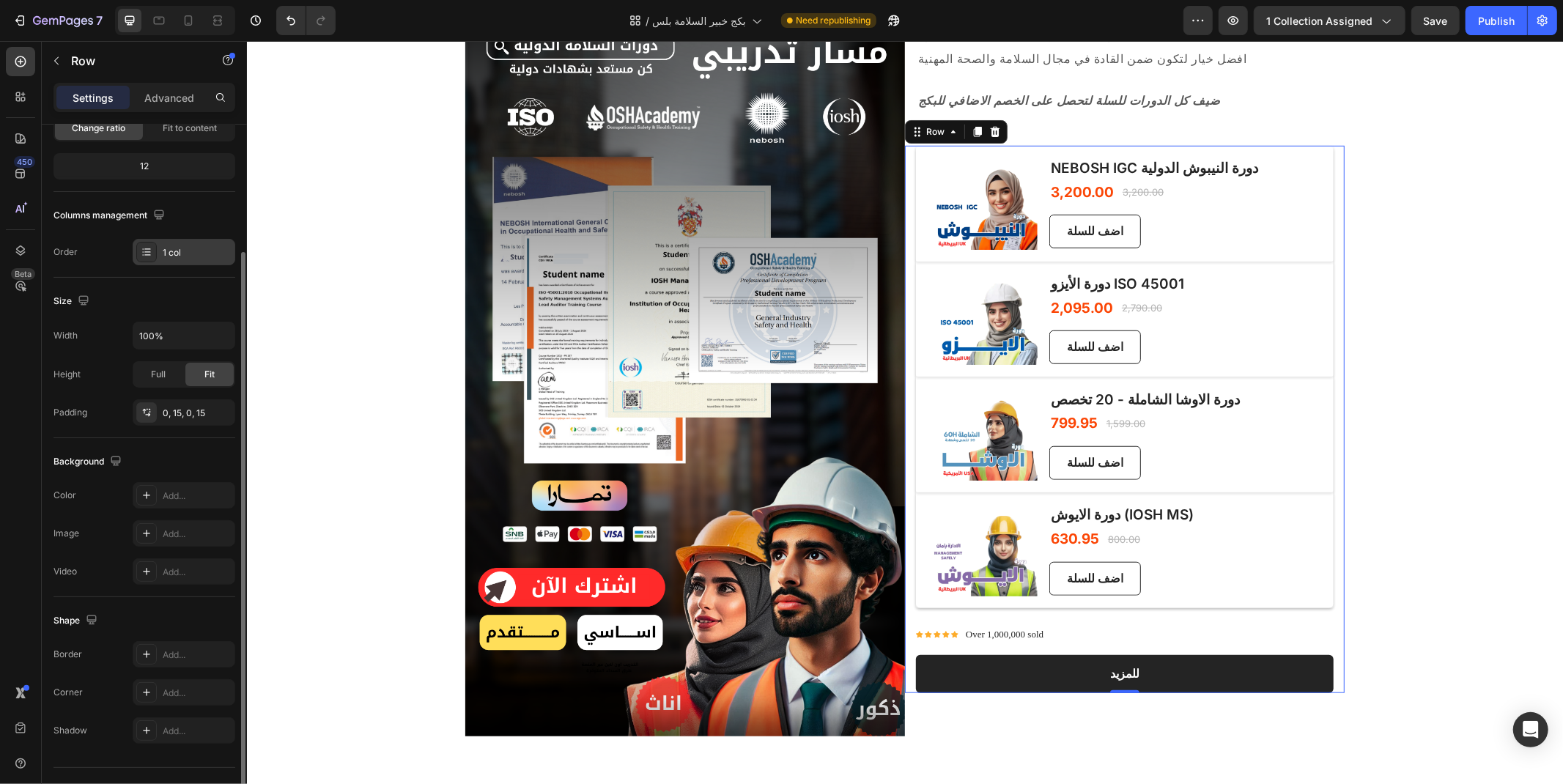
click at [161, 257] on div "1 col" at bounding box center [184, 252] width 103 height 26
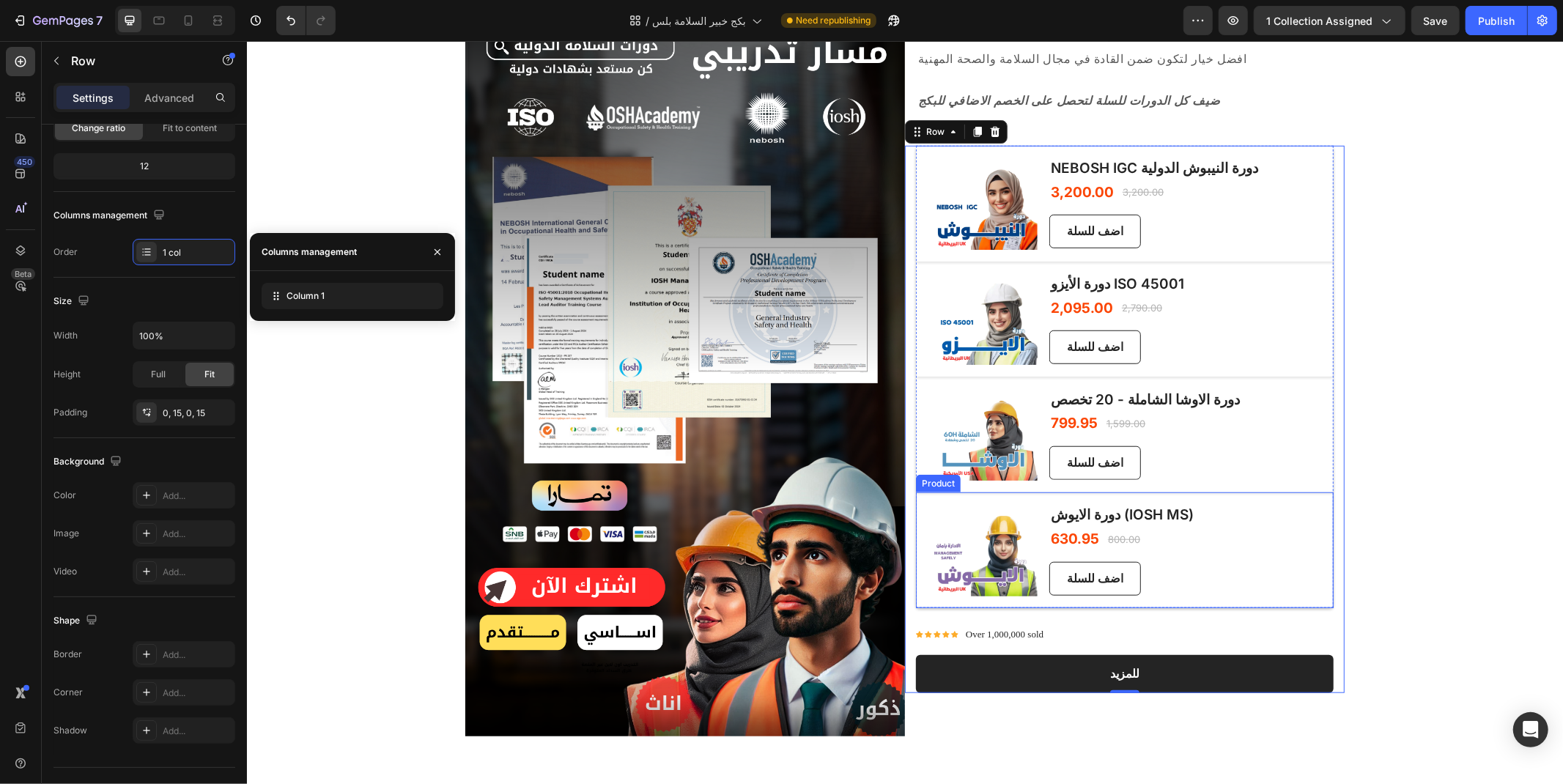
click at [1186, 599] on div "(P) Images & Gallery دورة الايوش (IOSH MS) (P) Title 630.95 (P) Price (P) Price…" at bounding box center [1124, 549] width 418 height 116
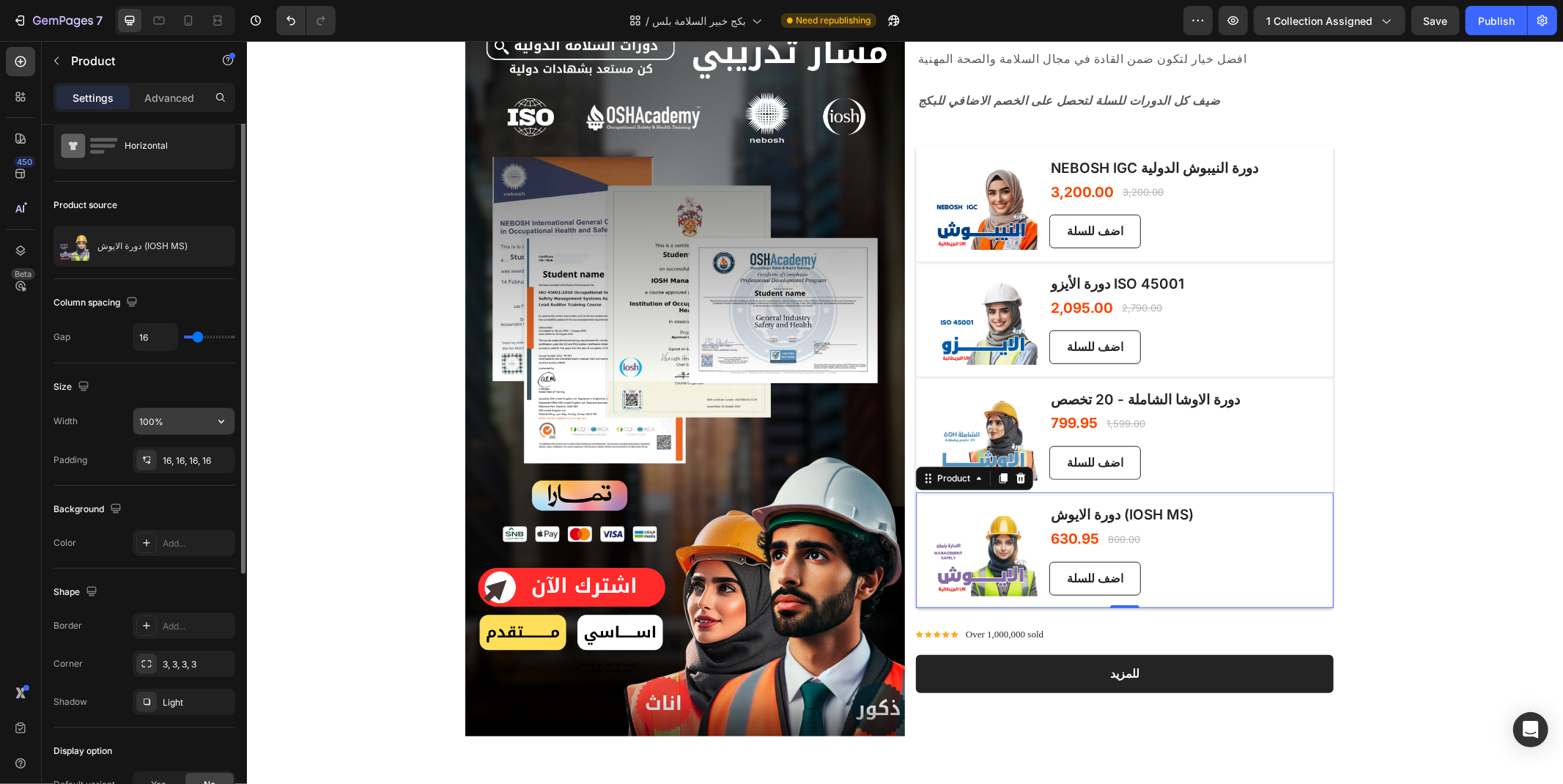
scroll to position [0, 0]
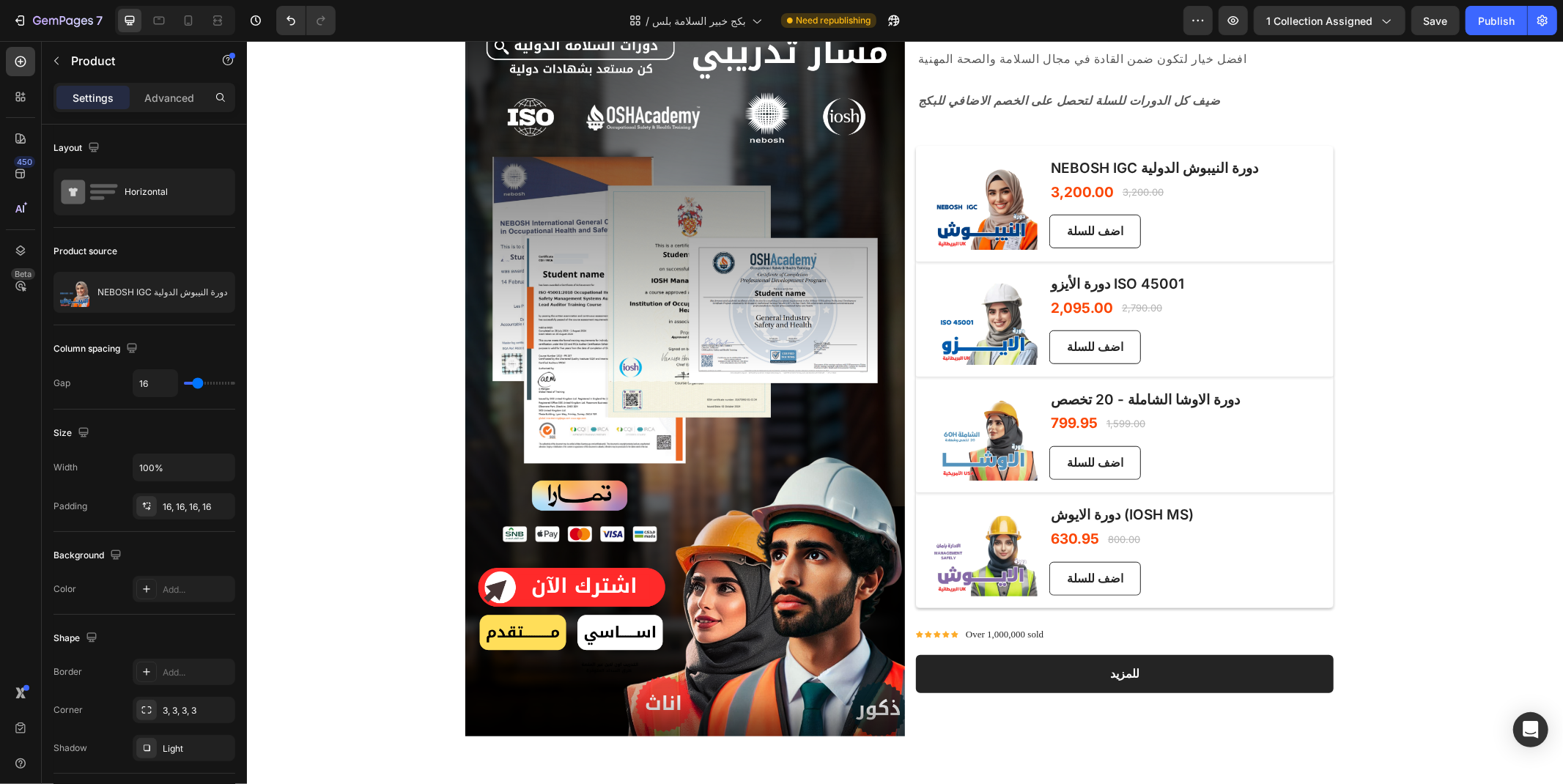
click at [1287, 168] on div "(P) Images & Gallery NEBOSH IGC دورة النيبوش الدولية (P) Title 3,200.00 (P) Pri…" at bounding box center [1124, 203] width 418 height 116
click at [1234, 224] on div "(P) Images & Gallery NEBOSH IGC دورة النيبوش الدولية (P) Title 3,200.00 (P) Pri…" at bounding box center [1124, 203] width 418 height 116
click at [1256, 571] on div "(P) Images & Gallery دورة الايوش (IOSH MS) (P) Title 630.95 (P) Price (P) Price…" at bounding box center [1124, 549] width 418 height 116
click at [1246, 204] on div "(P) Images & Gallery NEBOSH IGC دورة النيبوش الدولية (P) Title 3,200.00 (P) Pri…" at bounding box center [1124, 203] width 418 height 116
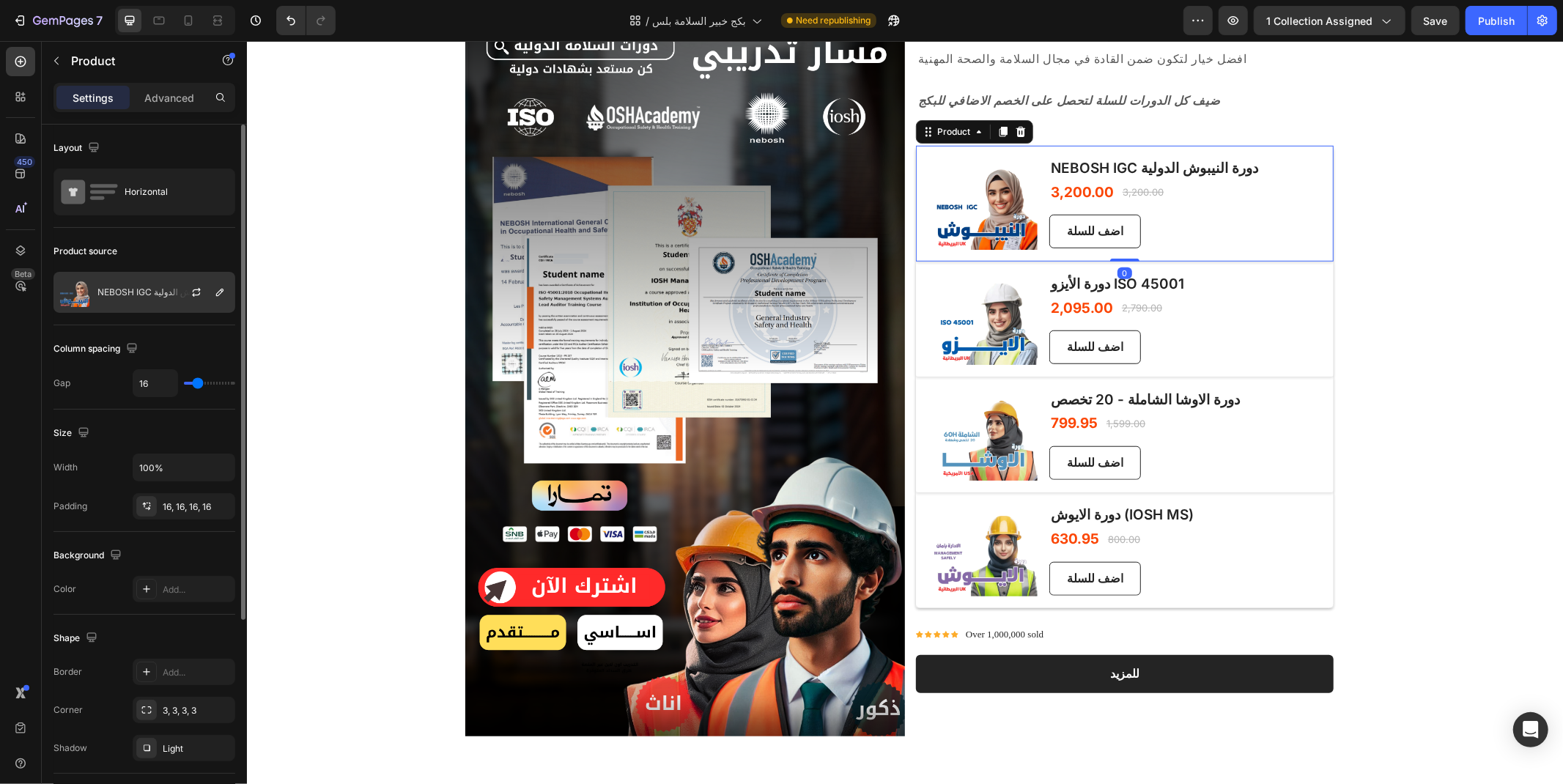
click at [179, 291] on div at bounding box center [201, 292] width 64 height 39
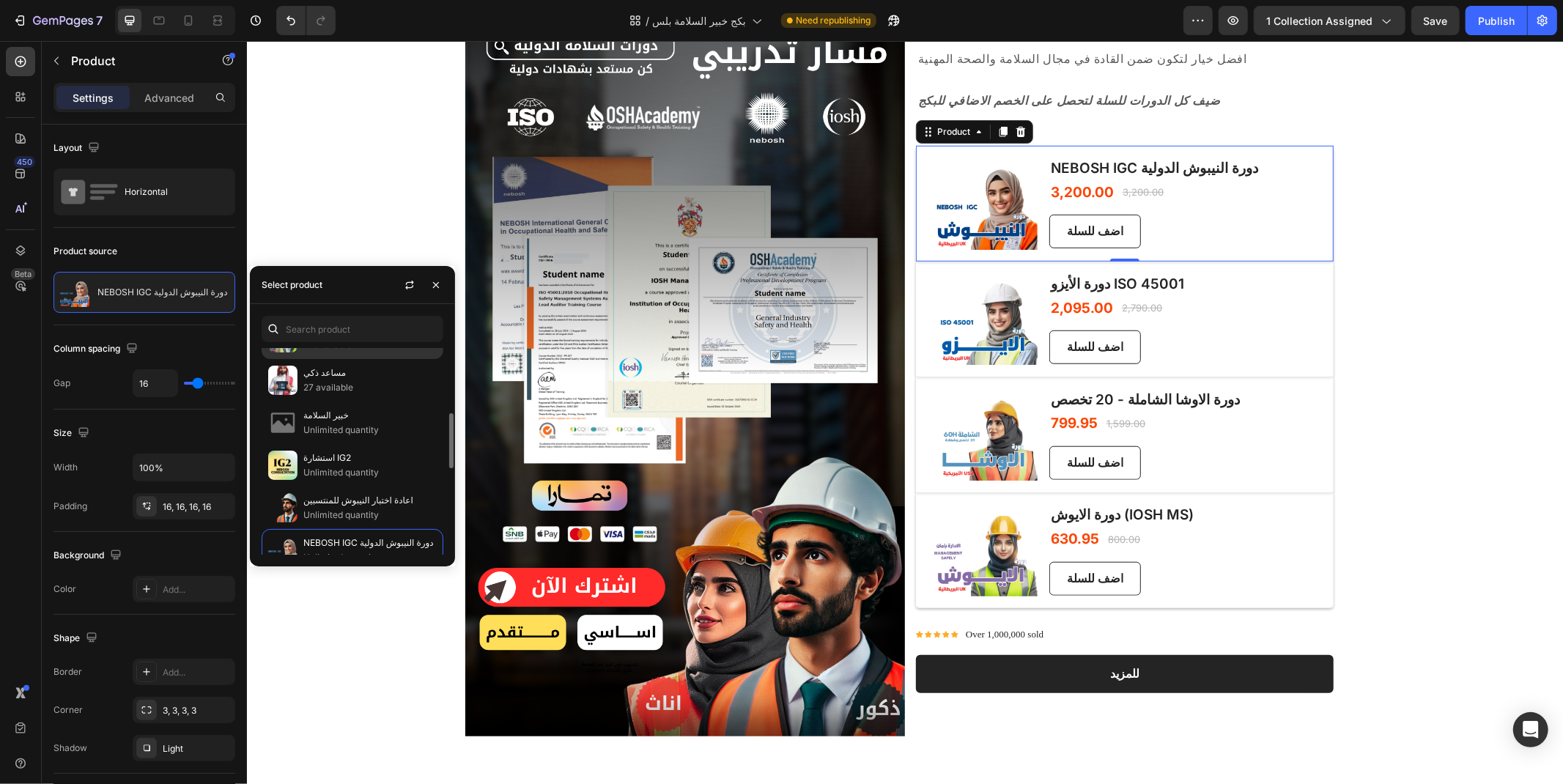
scroll to position [325, 0]
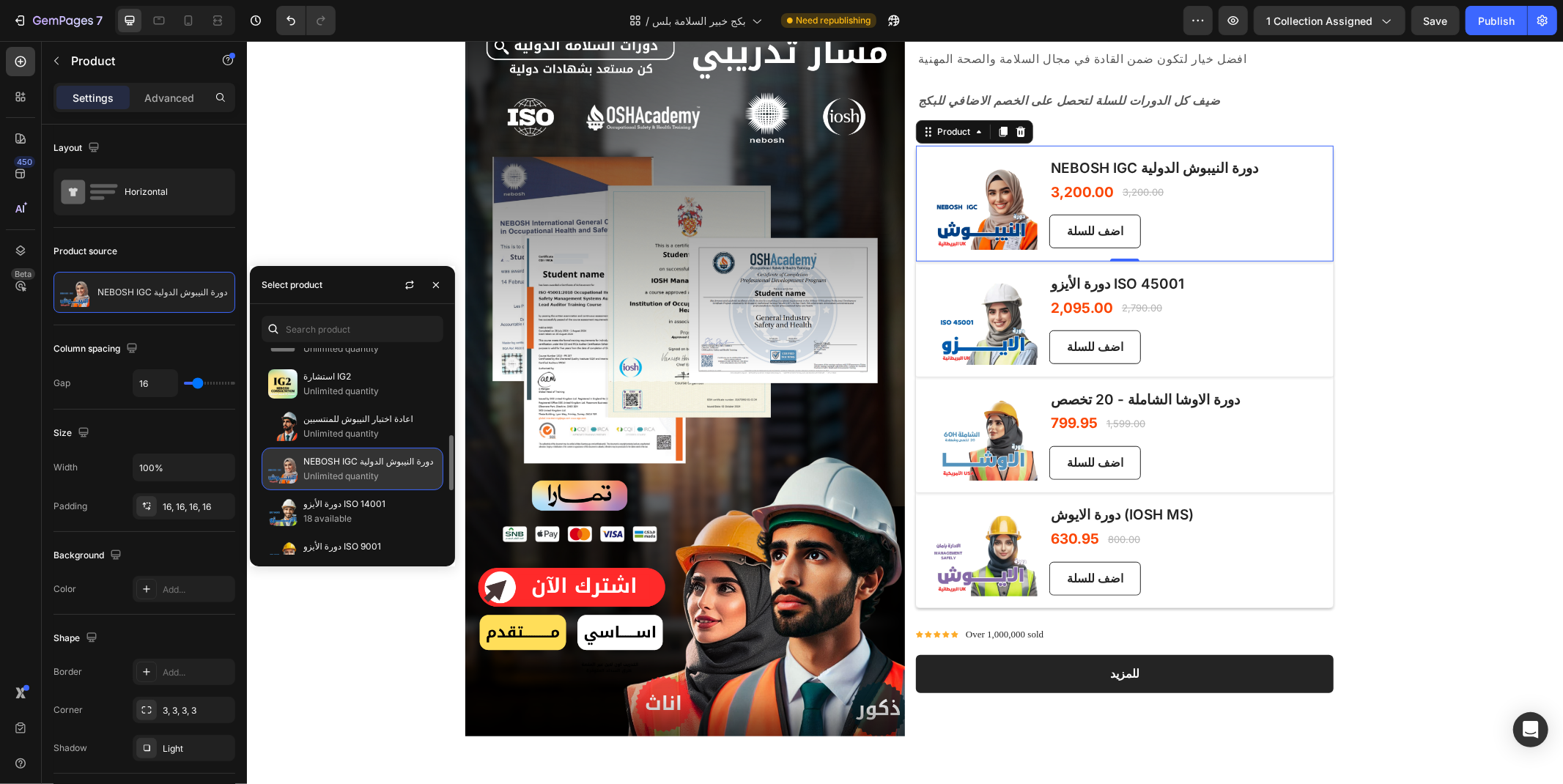
click at [361, 474] on p "Unlimited quantity" at bounding box center [369, 476] width 133 height 15
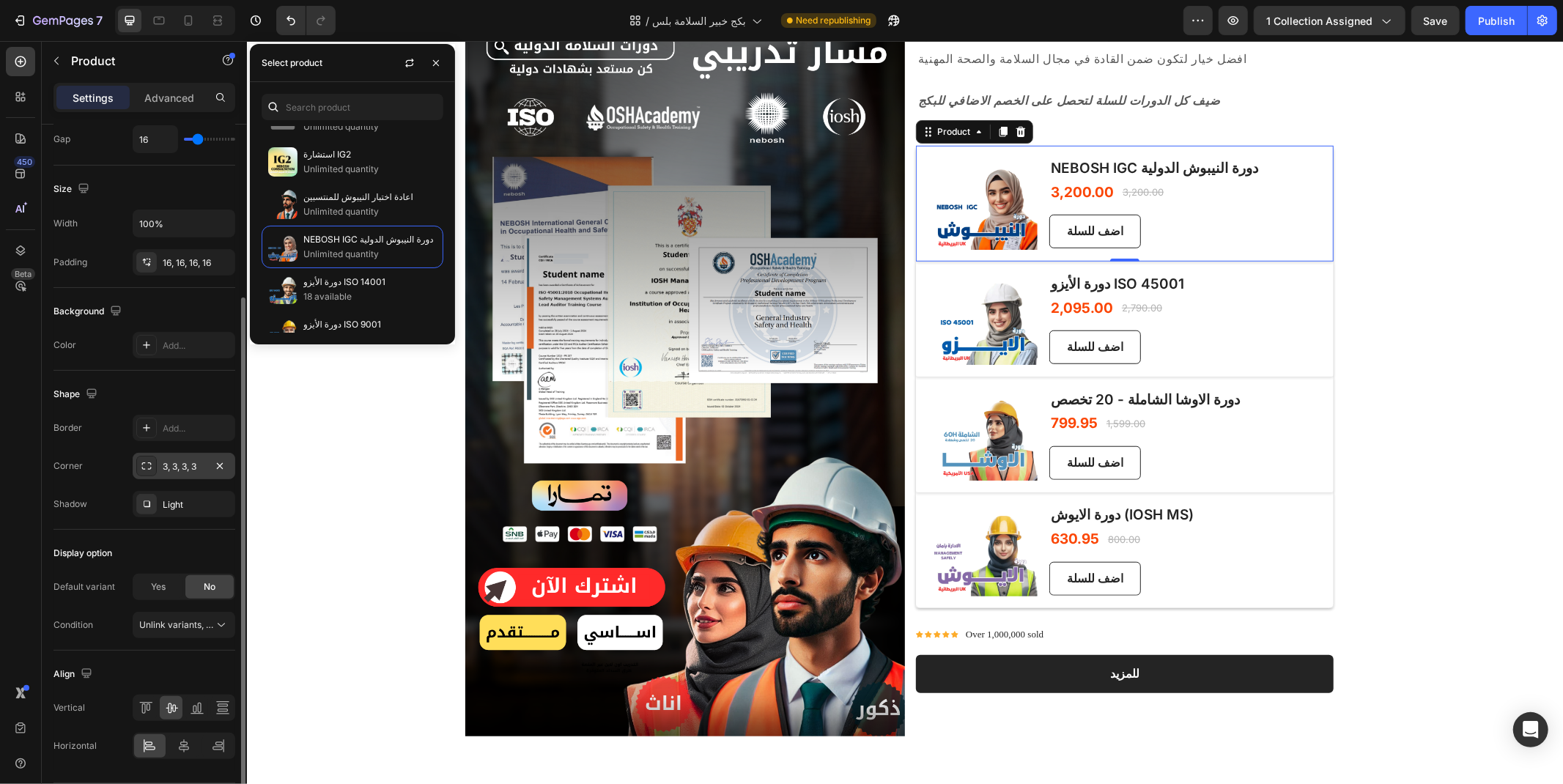
scroll to position [290, 0]
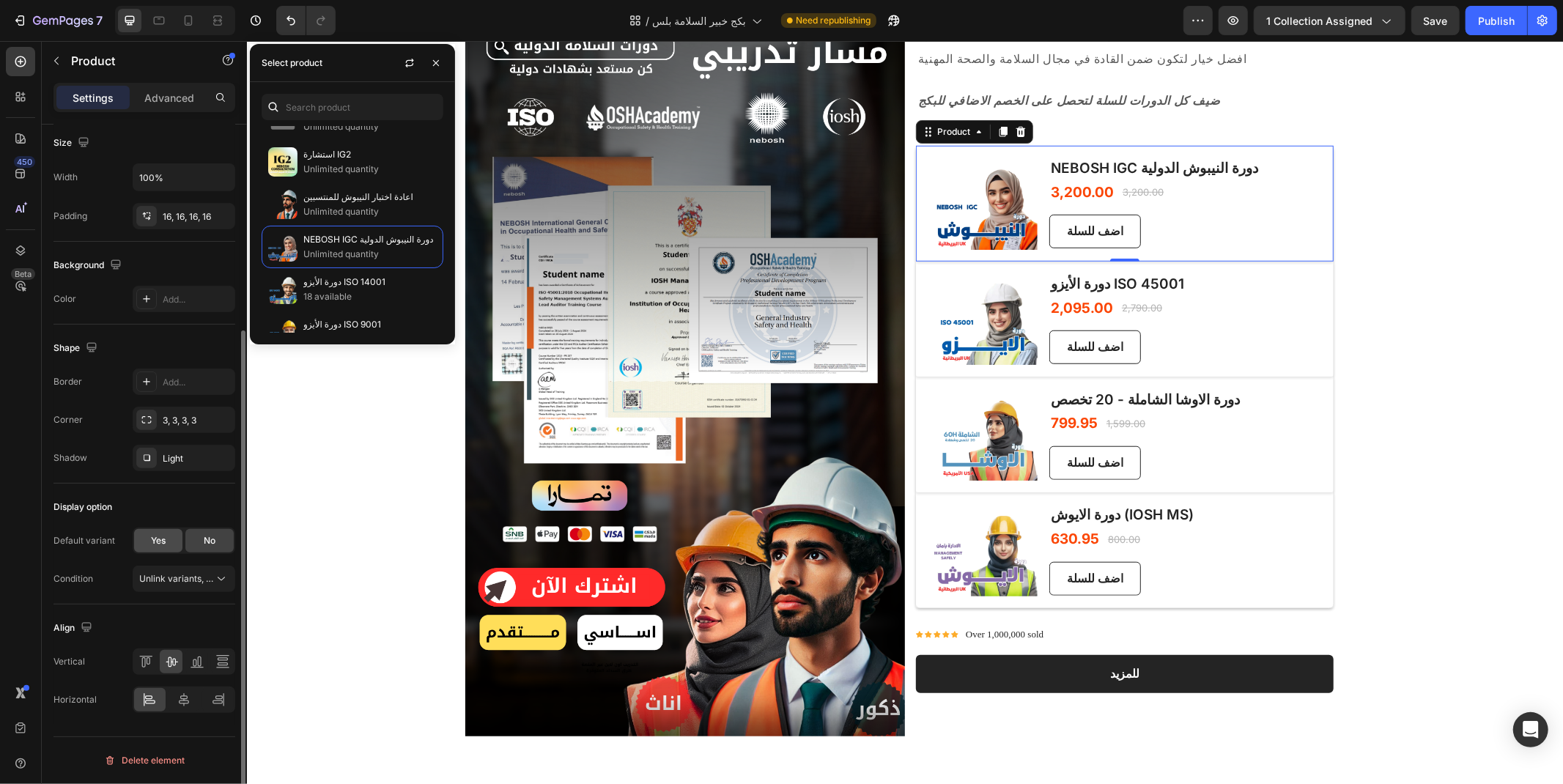
click at [145, 539] on div "Yes" at bounding box center [159, 540] width 48 height 23
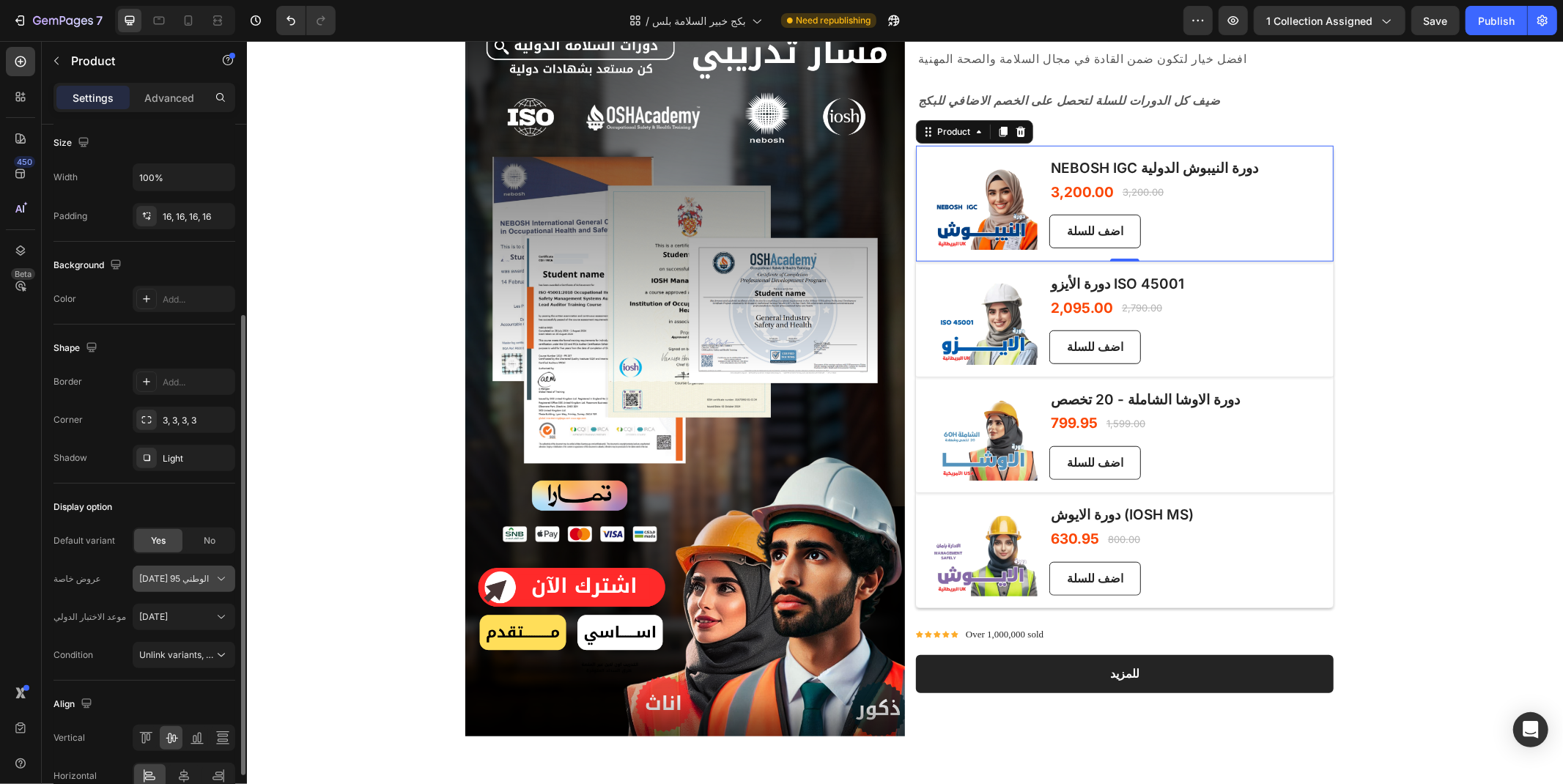
click at [187, 583] on span "اليوم الوطني 95" at bounding box center [173, 579] width 70 height 13
click at [187, 581] on span "اليوم الوطني 95" at bounding box center [173, 579] width 70 height 13
click at [192, 617] on div "10 ديسمبر" at bounding box center [174, 616] width 72 height 13
click at [177, 670] on div "10 مارس" at bounding box center [171, 678] width 118 height 26
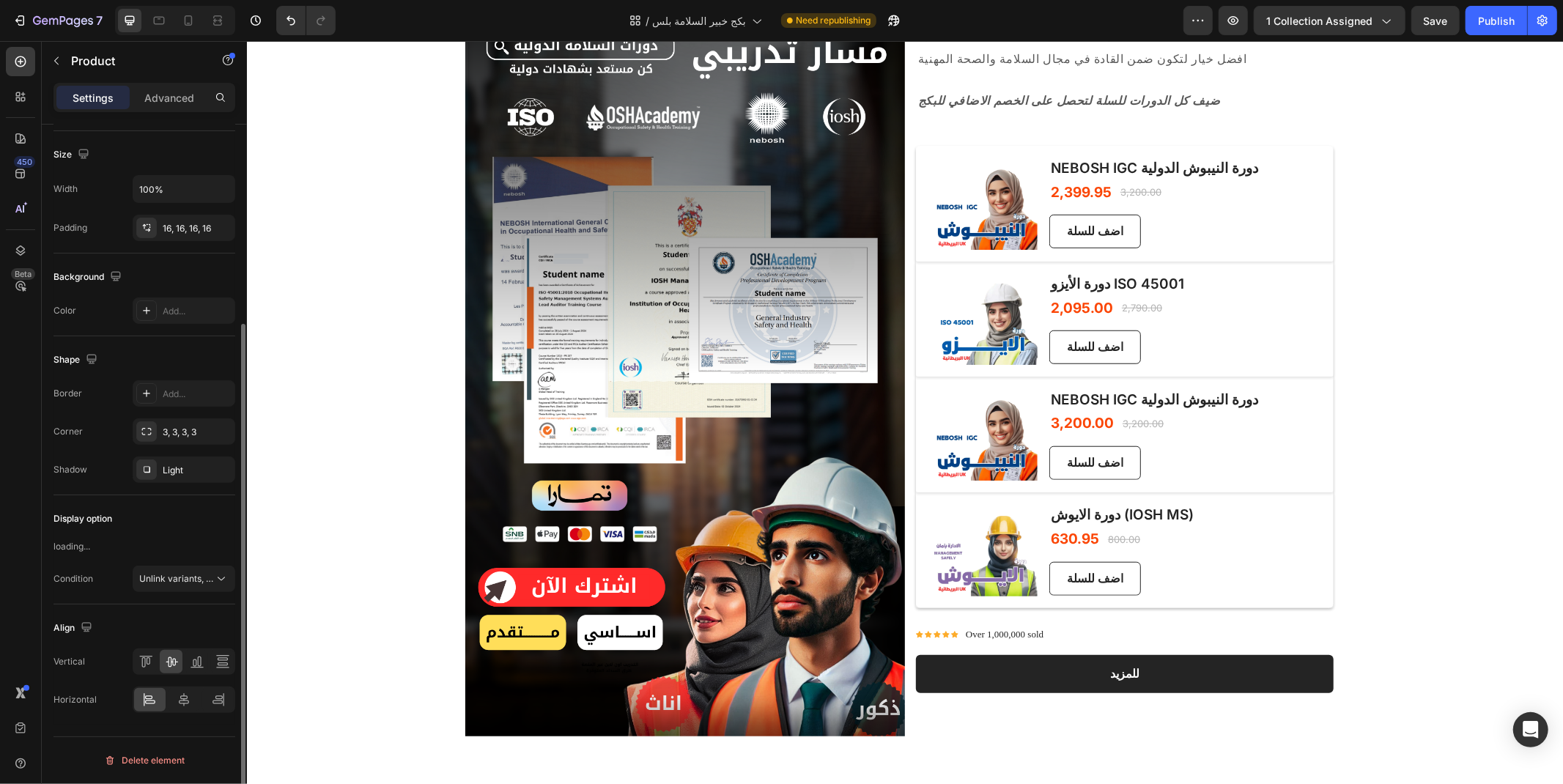
scroll to position [279, 0]
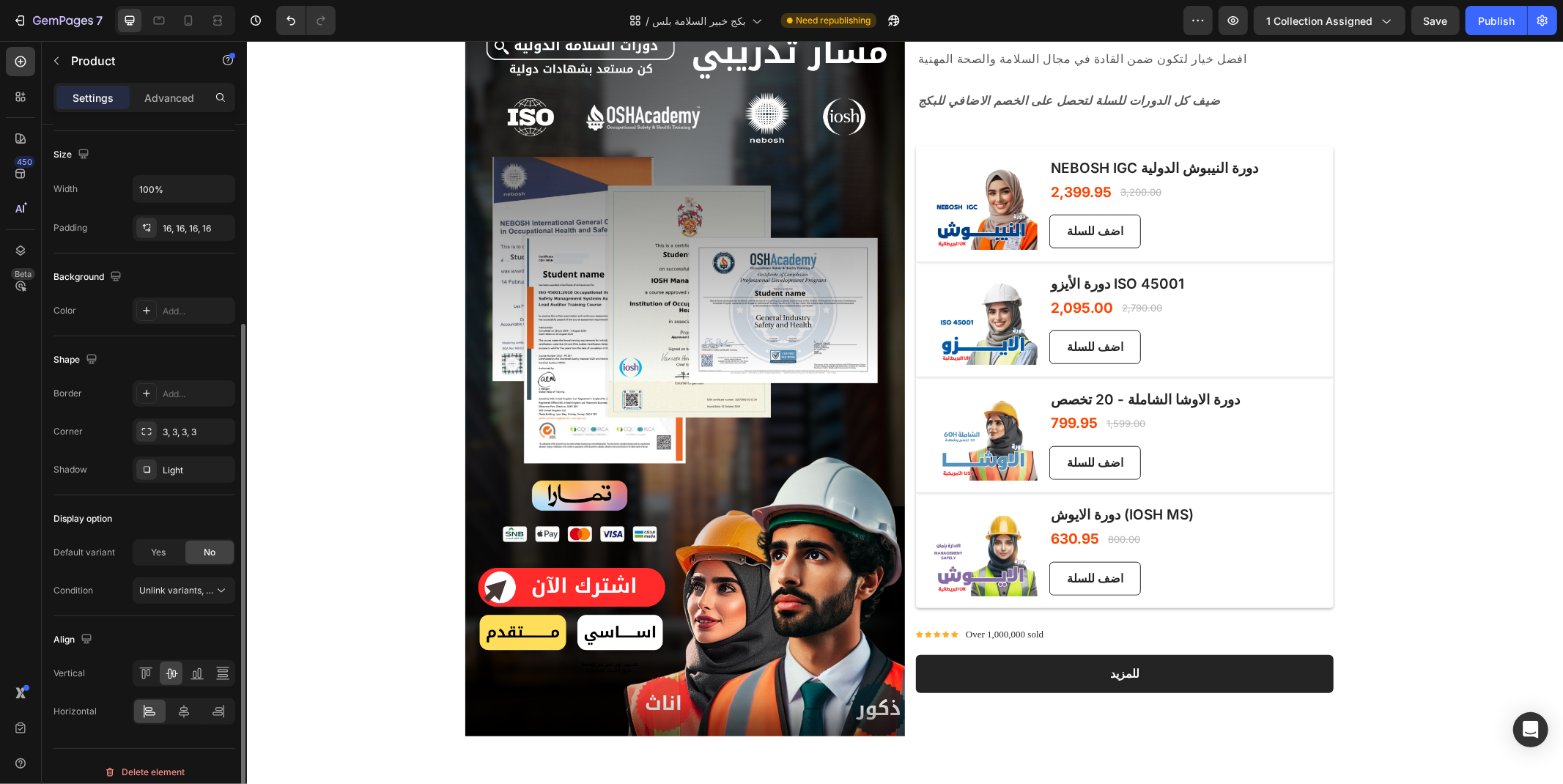
click at [1323, 488] on div "(P) Images & Gallery دورة الاوشا الشاملة - 20 تخصص (P) Title 799.95 (P) Price (…" at bounding box center [1124, 433] width 418 height 116
click at [1325, 483] on div "(P) Images & Gallery دورة الاوشا الشاملة - 20 تخصص (P) Title 799.95 (P) Price (…" at bounding box center [1124, 433] width 418 height 116
click at [1315, 477] on div "(P) Images & Gallery دورة الاوشا الشاملة - 20 تخصص (P) Title 799.95 (P) Price (…" at bounding box center [1124, 433] width 418 height 116
click at [1289, 478] on div "(P) Images & Gallery دورة الاوشا الشاملة - 20 تخصص (P) Title 799.95 (P) Price (…" at bounding box center [1124, 433] width 418 height 116
click at [1270, 512] on div "(P) Images & Gallery دورة الايوش (IOSH MS) (P) Title 630.95 (P) Price (P) Price…" at bounding box center [1124, 549] width 418 height 116
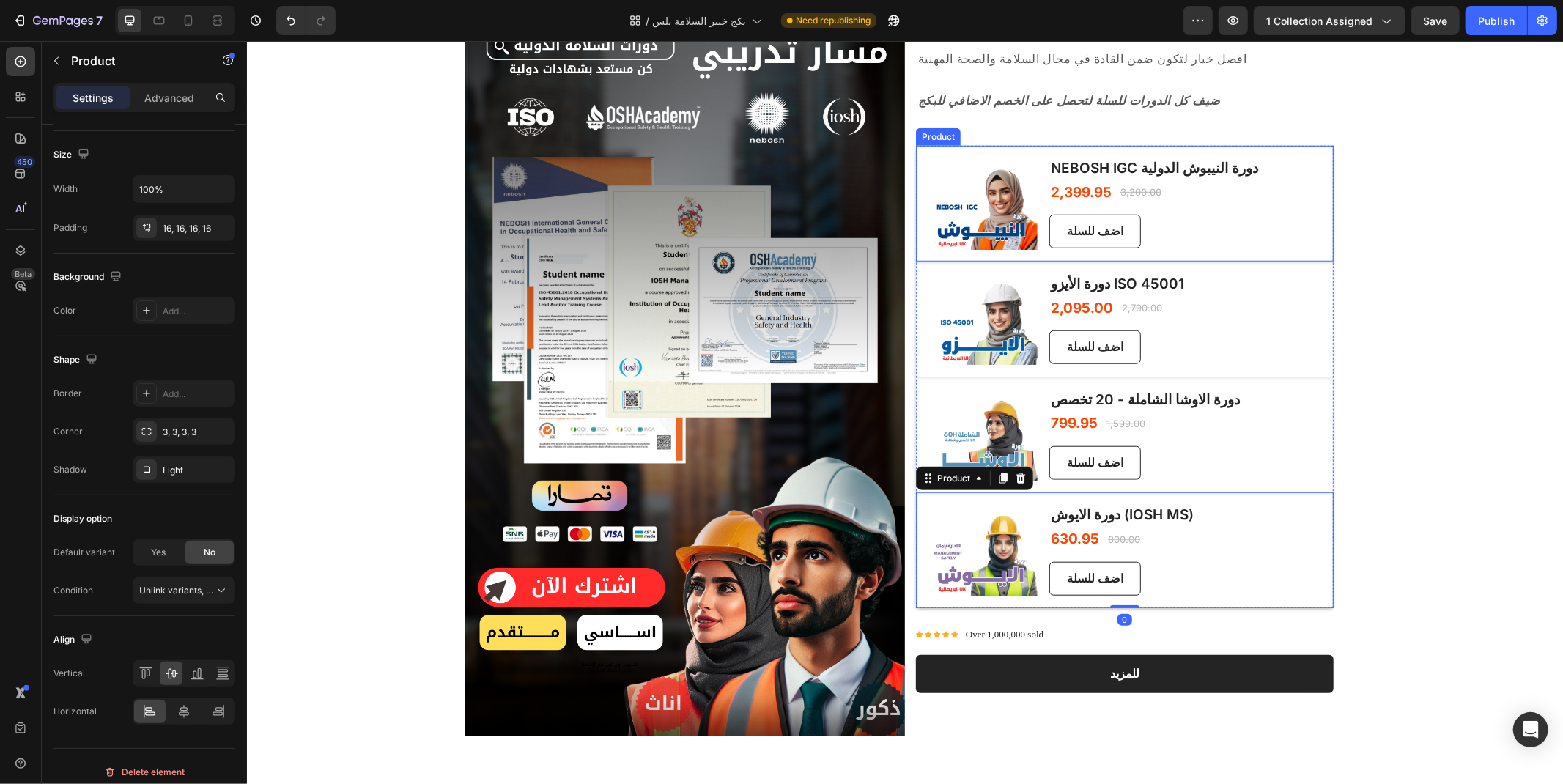
click at [1294, 157] on div "(P) Images & Gallery NEBOSH IGC دورة النيبوش الدولية (P) Title 2,399.95 (P) Pri…" at bounding box center [1124, 203] width 418 height 116
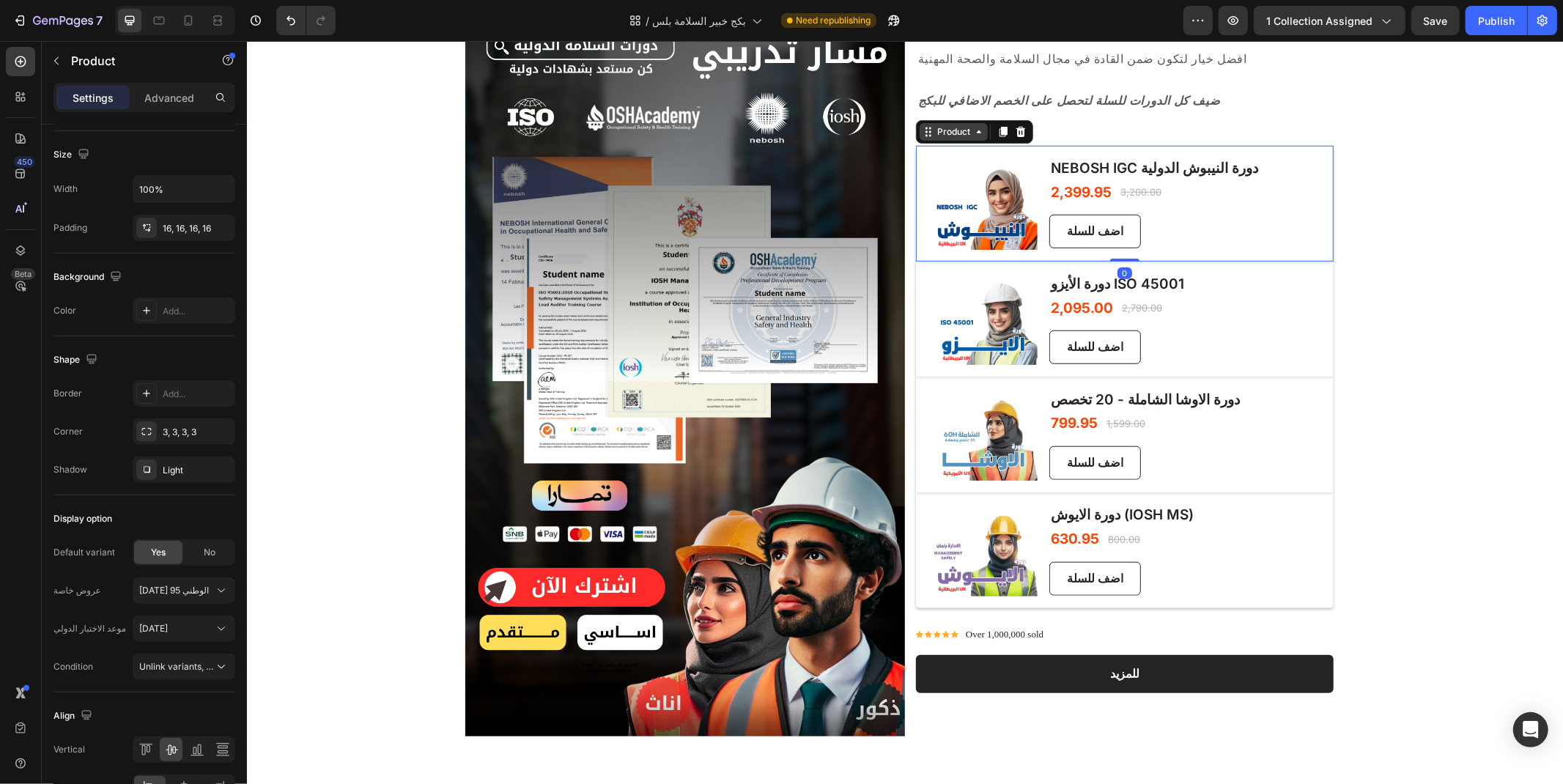
click at [934, 131] on div "Product" at bounding box center [953, 131] width 39 height 13
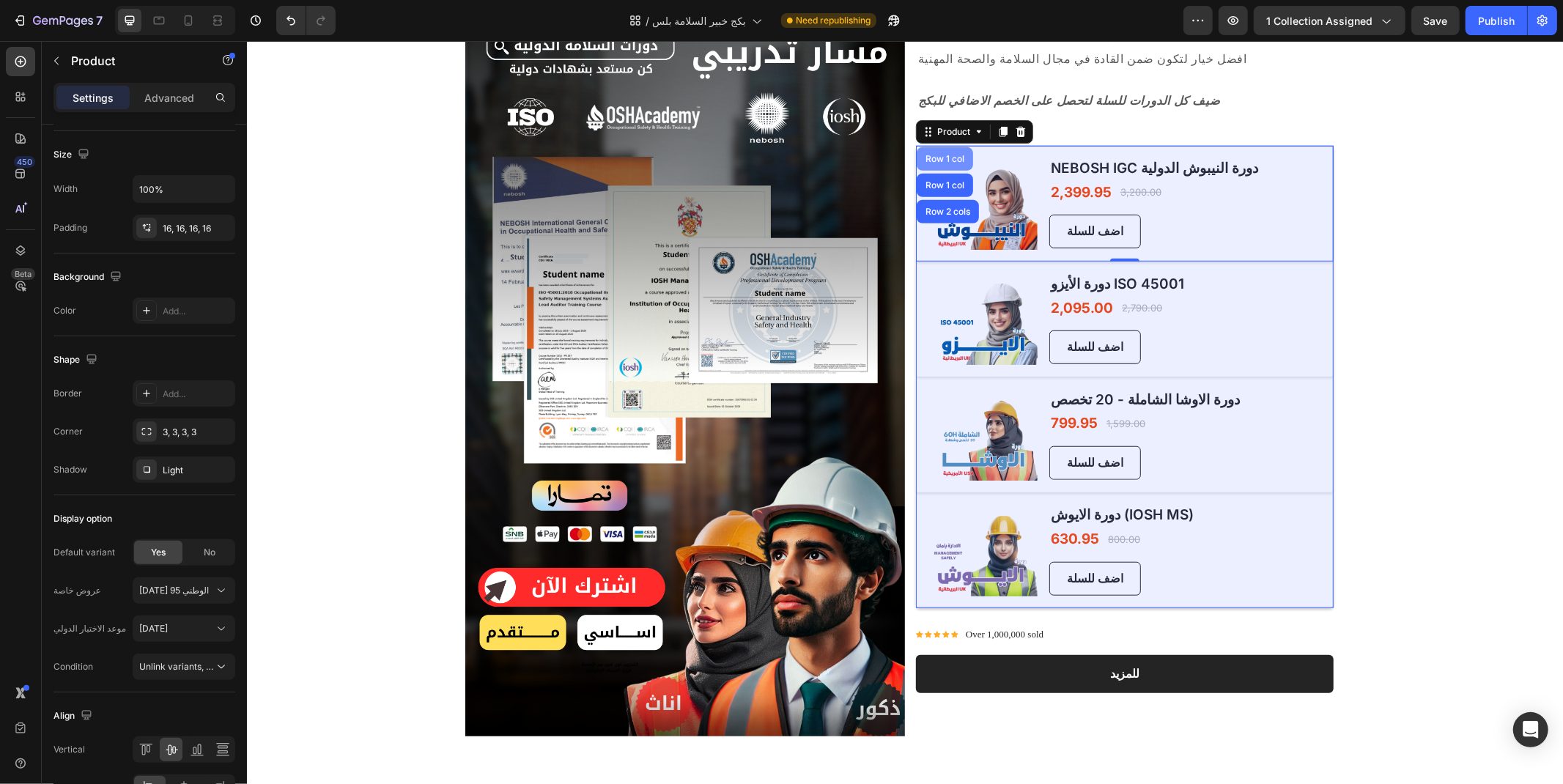
click at [925, 157] on div "Row 1 col" at bounding box center [944, 158] width 45 height 8
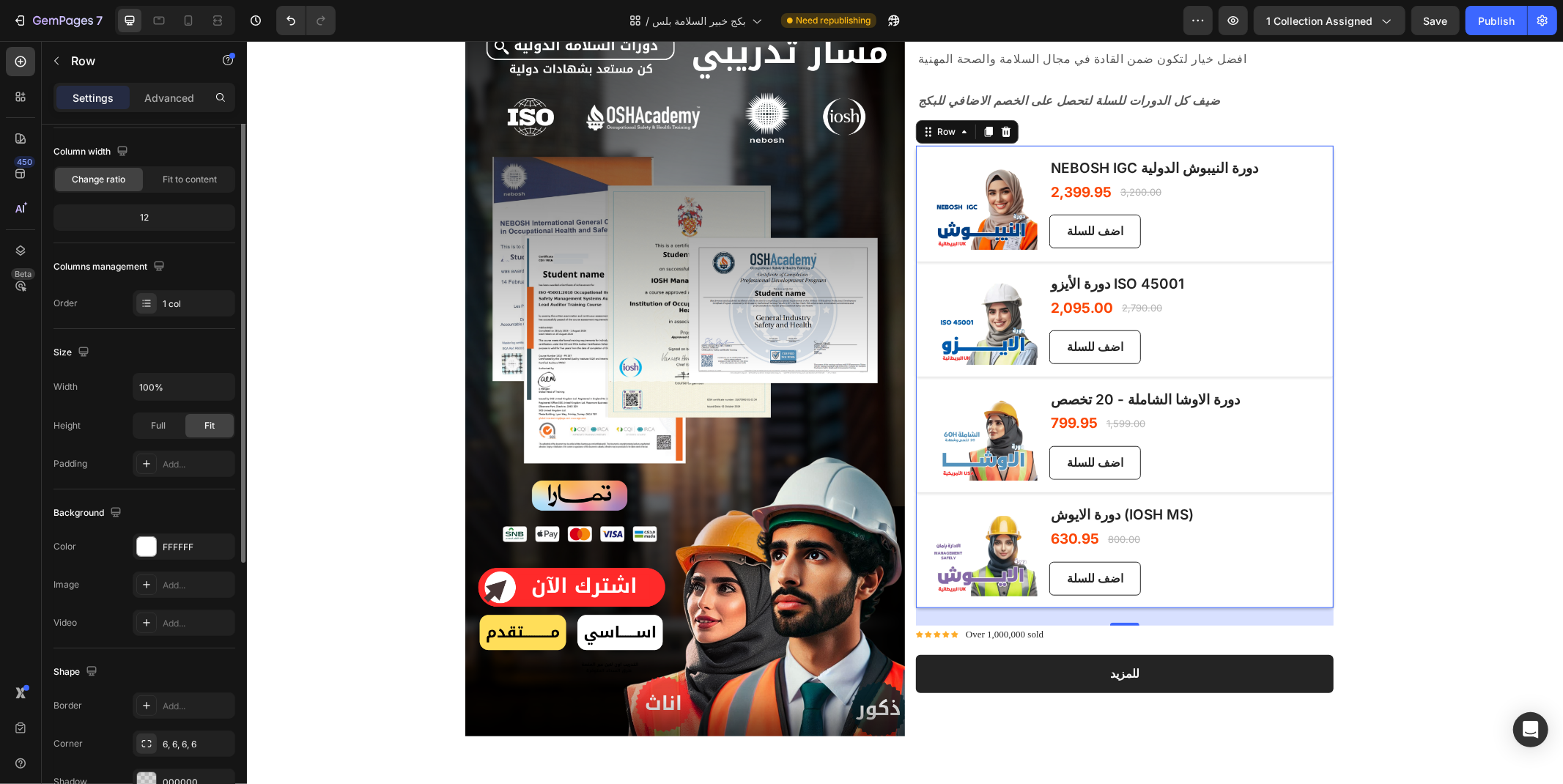
scroll to position [0, 0]
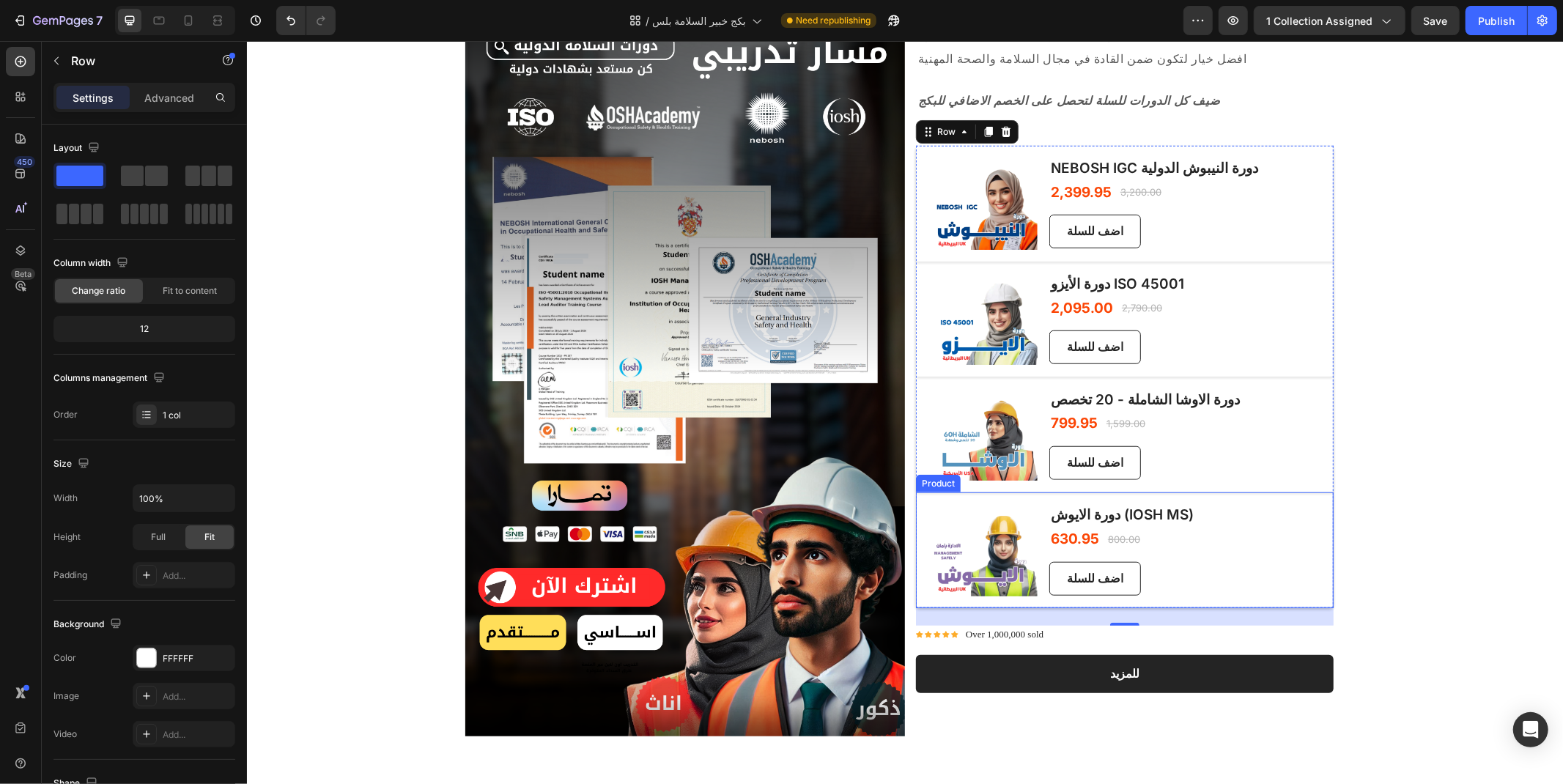
click at [1225, 602] on div "(P) Images & Gallery دورة الايوش (IOSH MS) (P) Title 630.95 (P) Price (P) Price…" at bounding box center [1124, 549] width 418 height 116
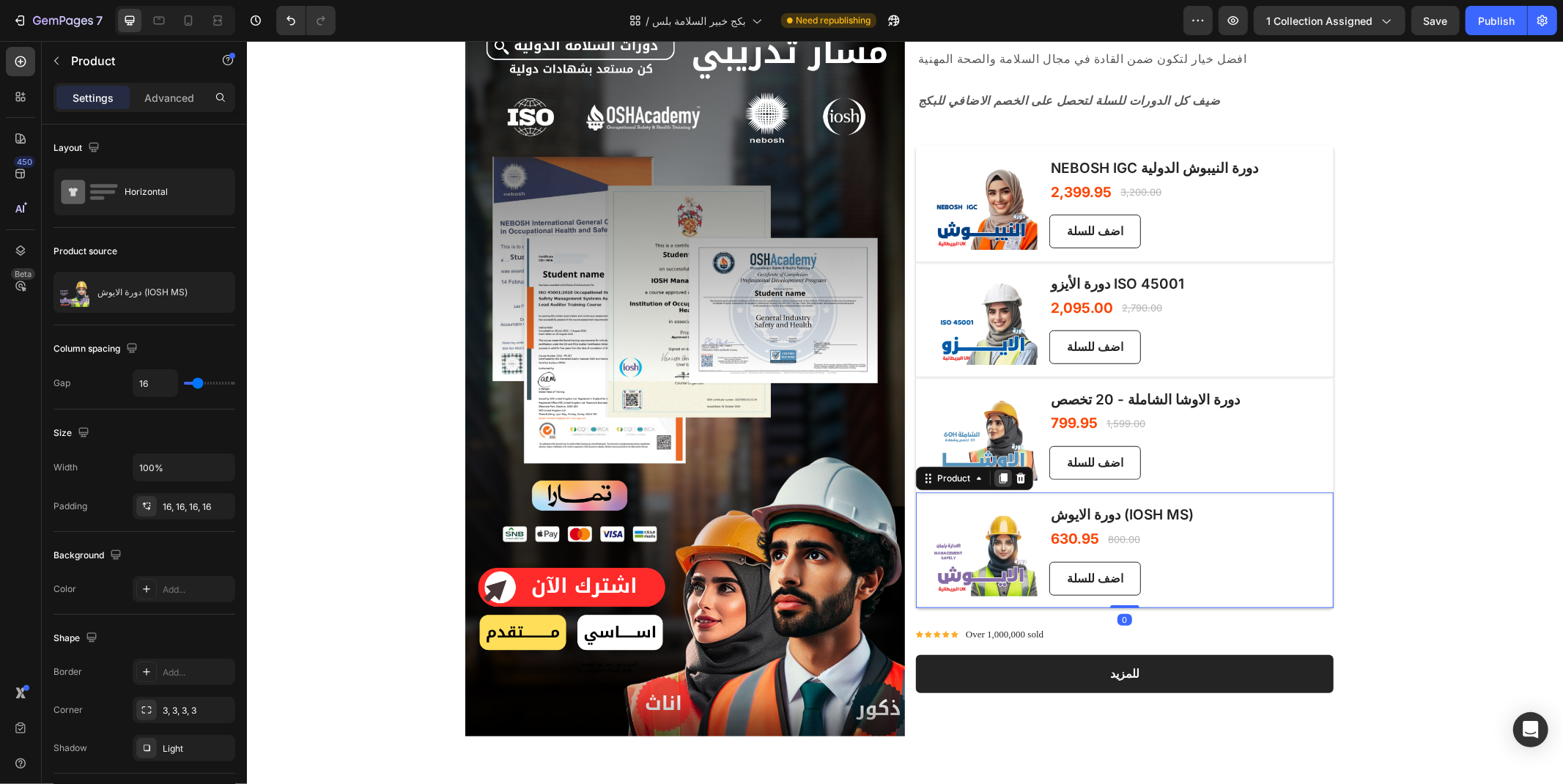
click at [999, 481] on icon at bounding box center [1003, 477] width 8 height 10
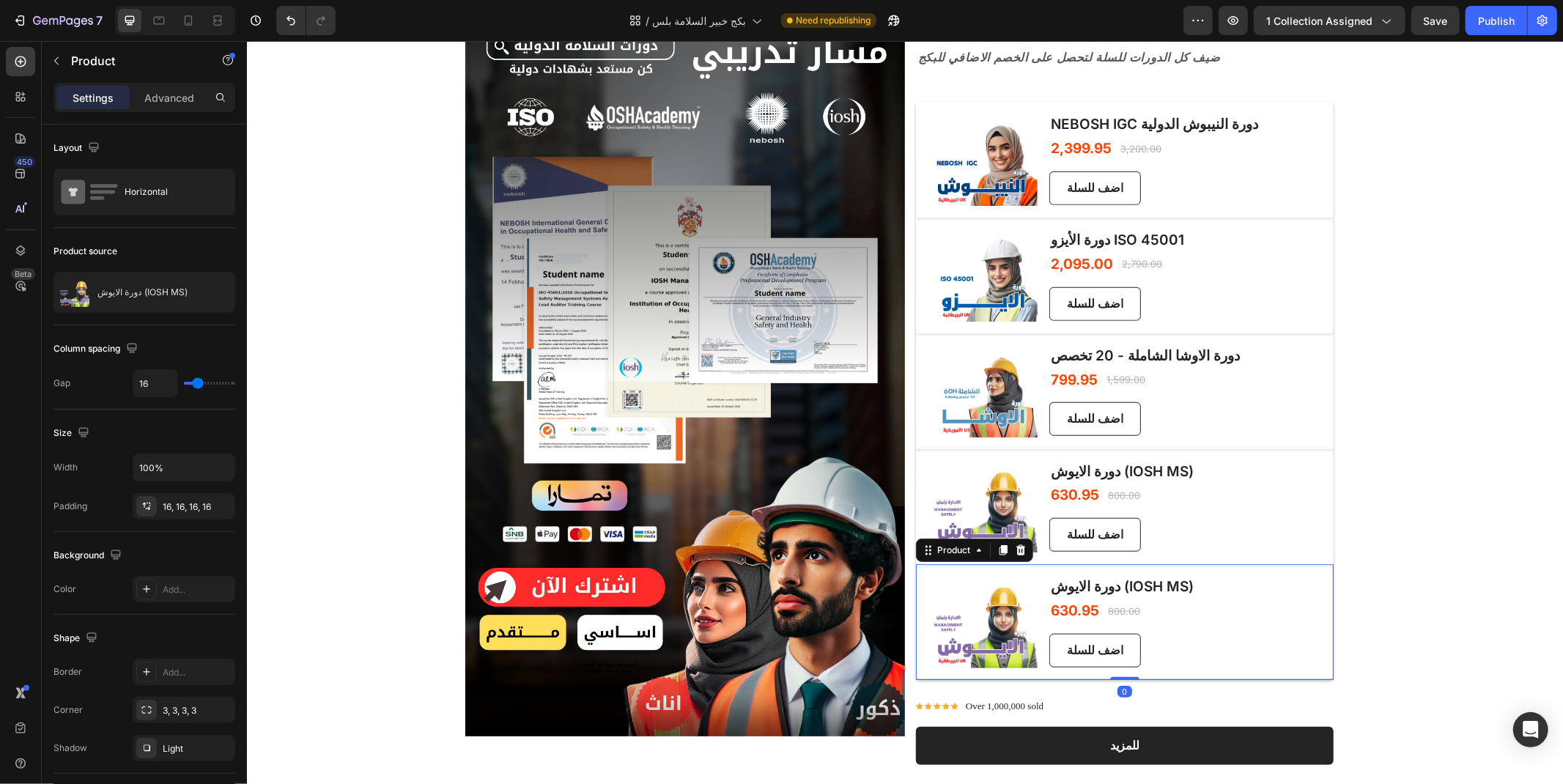
click at [1250, 623] on div "(P) Images & Gallery دورة الايوش (IOSH MS) (P) Title 630.95 (P) Price (P) Price…" at bounding box center [1124, 621] width 418 height 116
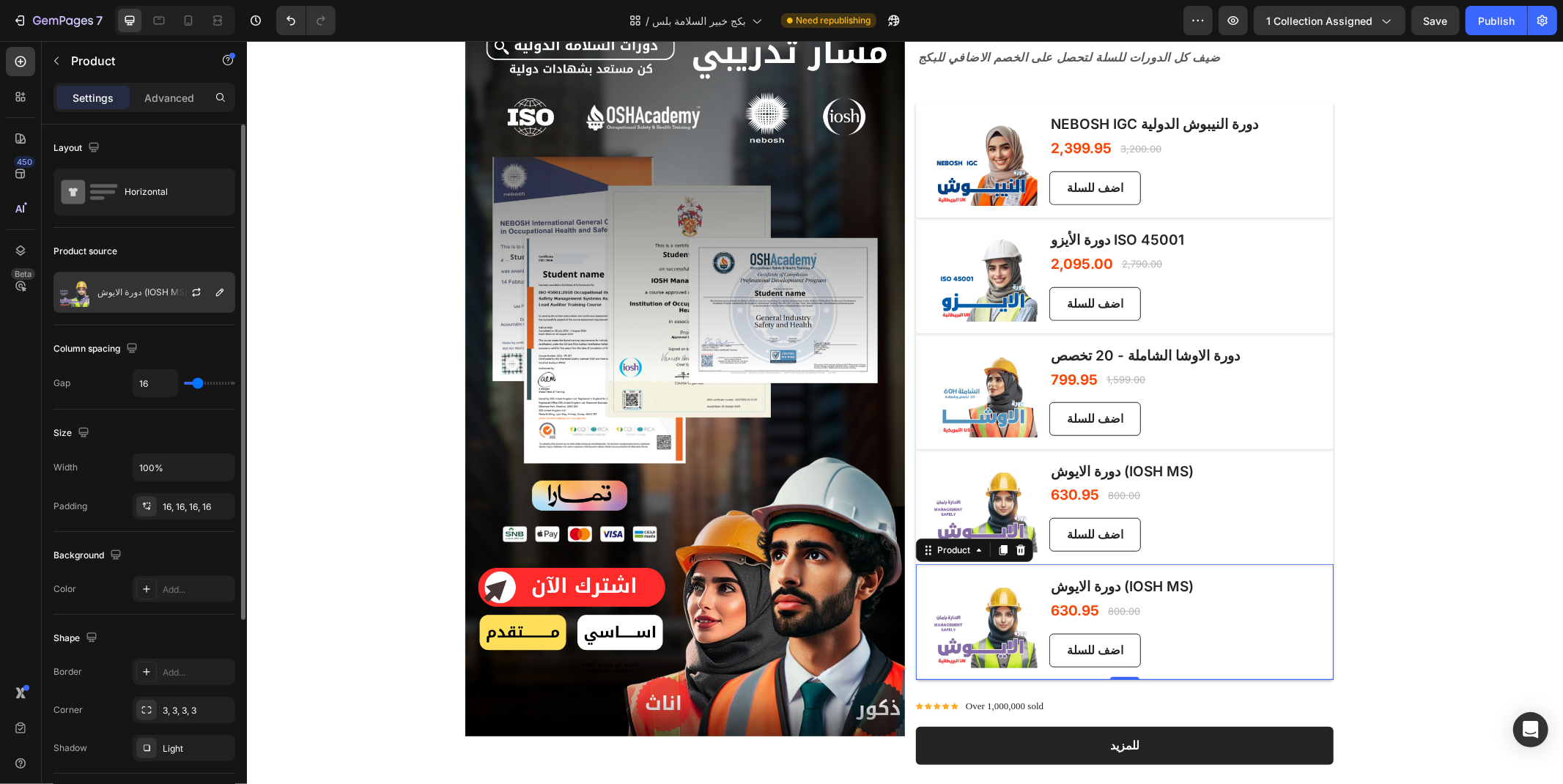
click at [129, 287] on p "دورة الايوش (IOSH MS)" at bounding box center [142, 292] width 90 height 10
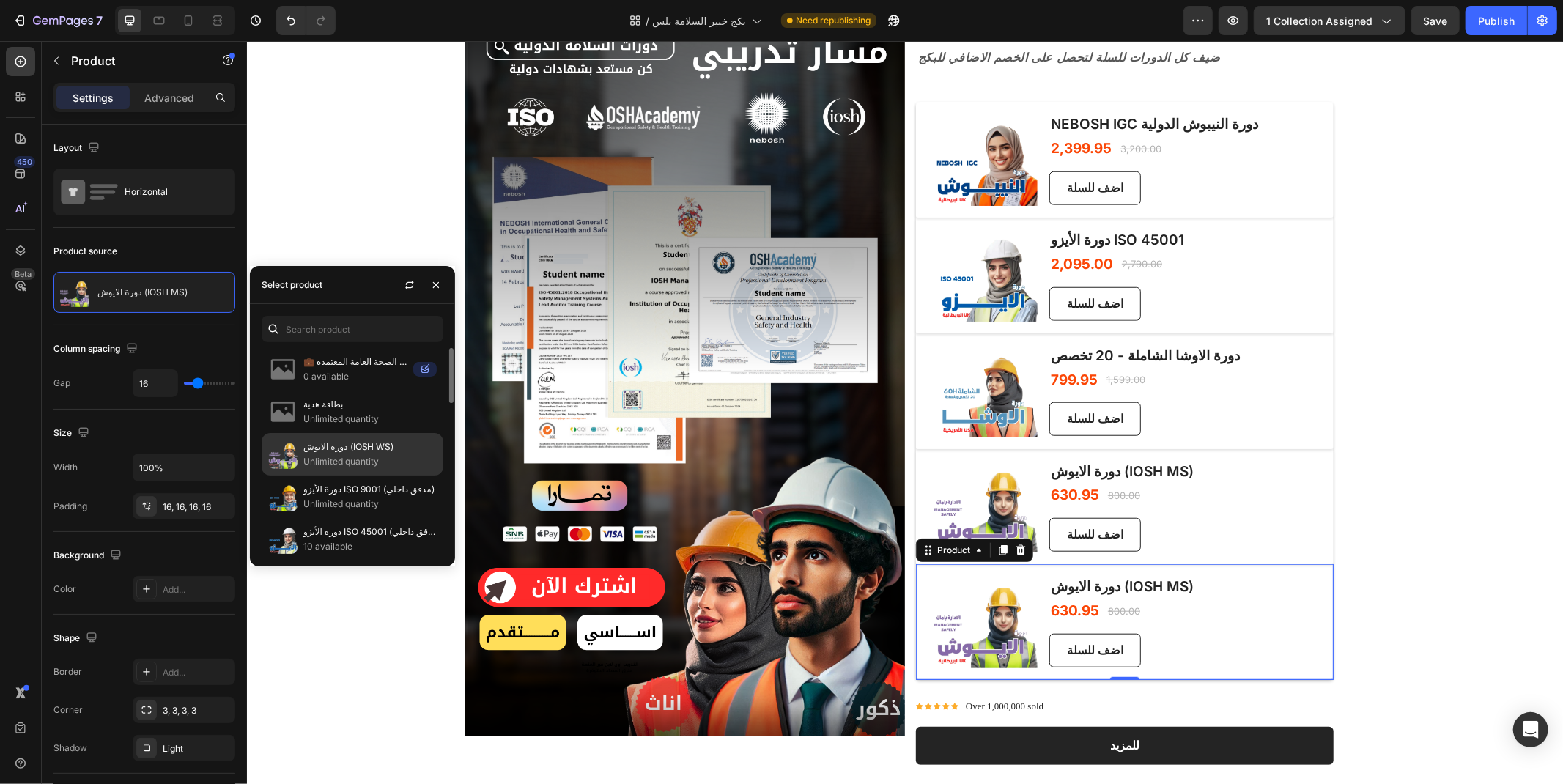
click at [378, 460] on p "Unlimited quantity" at bounding box center [369, 461] width 133 height 15
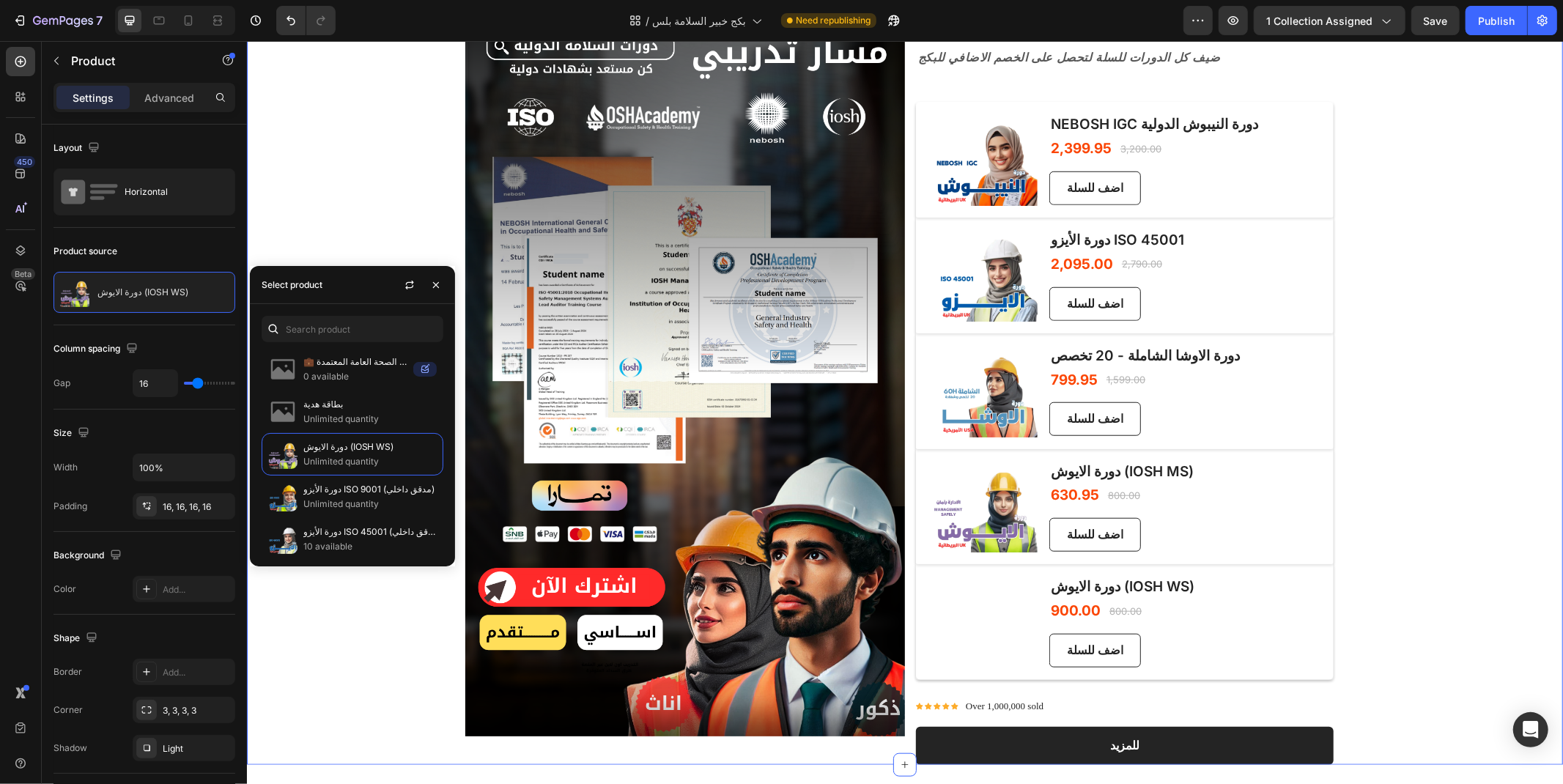
click at [1415, 456] on div "Image بكج خبير السلامة بلس Heading افضل خيار لتكون ضمن القادة في مجال السلامة و…" at bounding box center [904, 359] width 1316 height 809
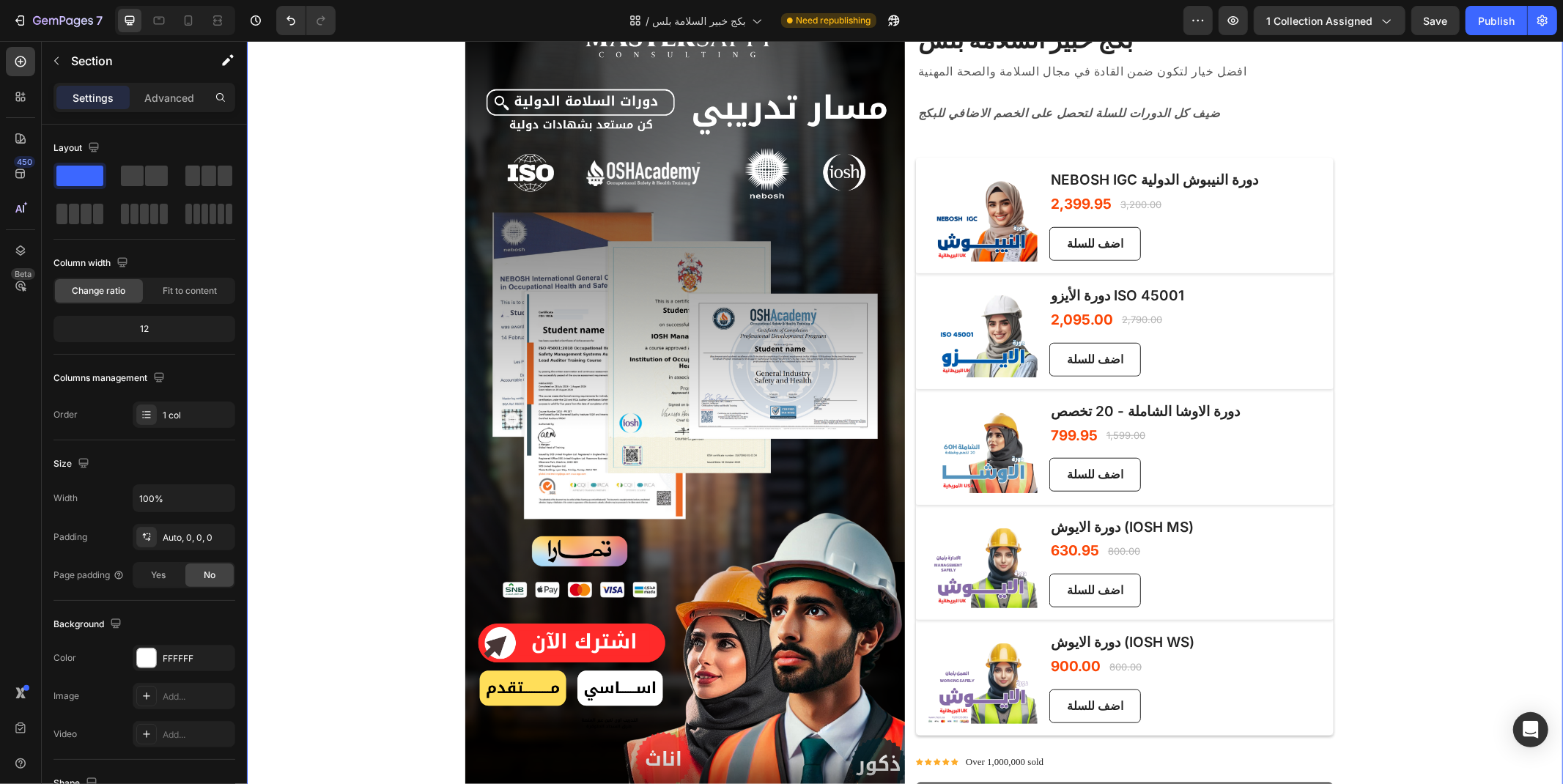
scroll to position [814, 0]
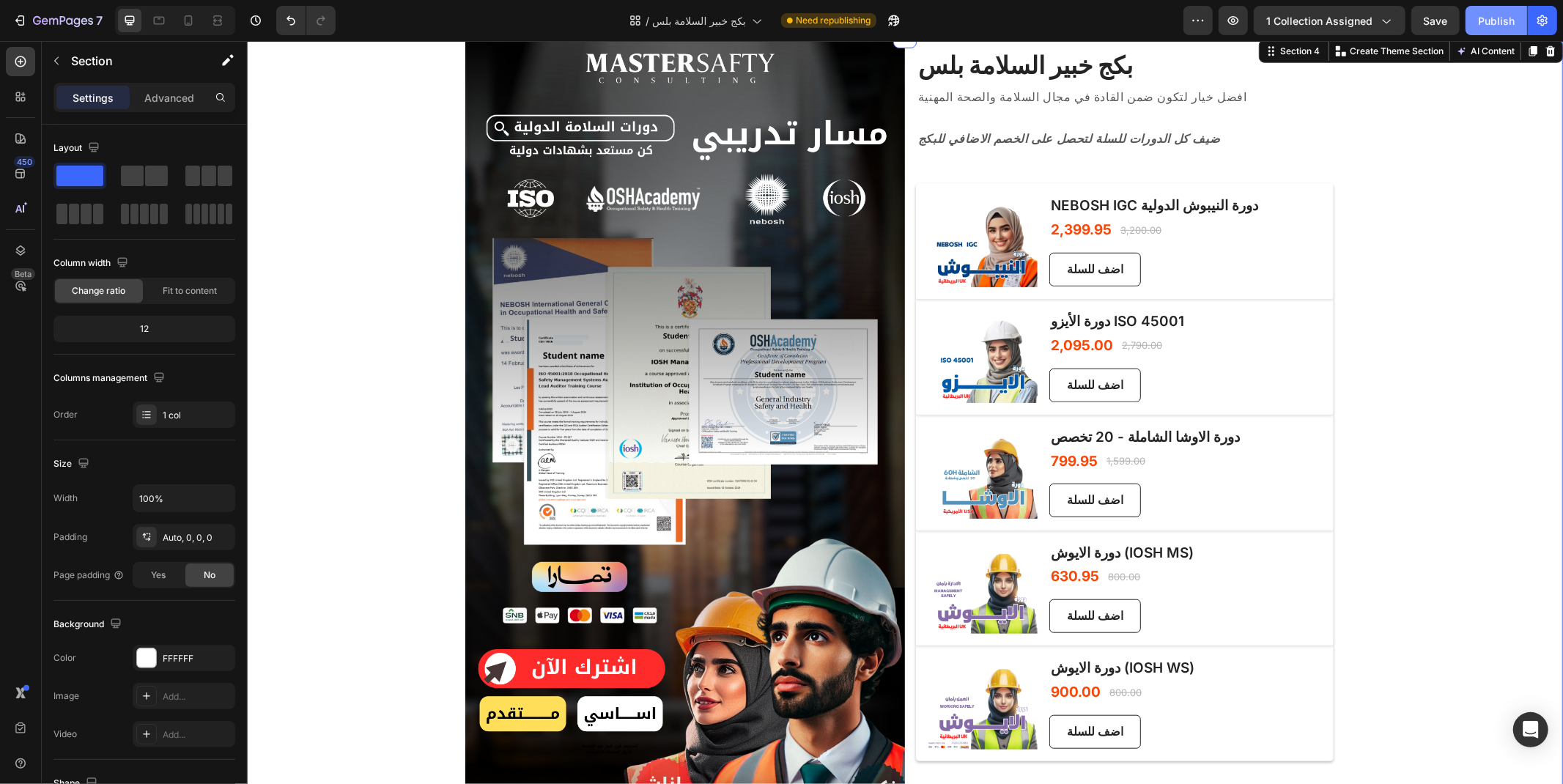
click at [1496, 19] on div "Publish" at bounding box center [1496, 21] width 36 height 15
click at [1503, 25] on div "Publish" at bounding box center [1496, 21] width 36 height 15
